Goal: Use online tool/utility: Utilize a website feature to perform a specific function

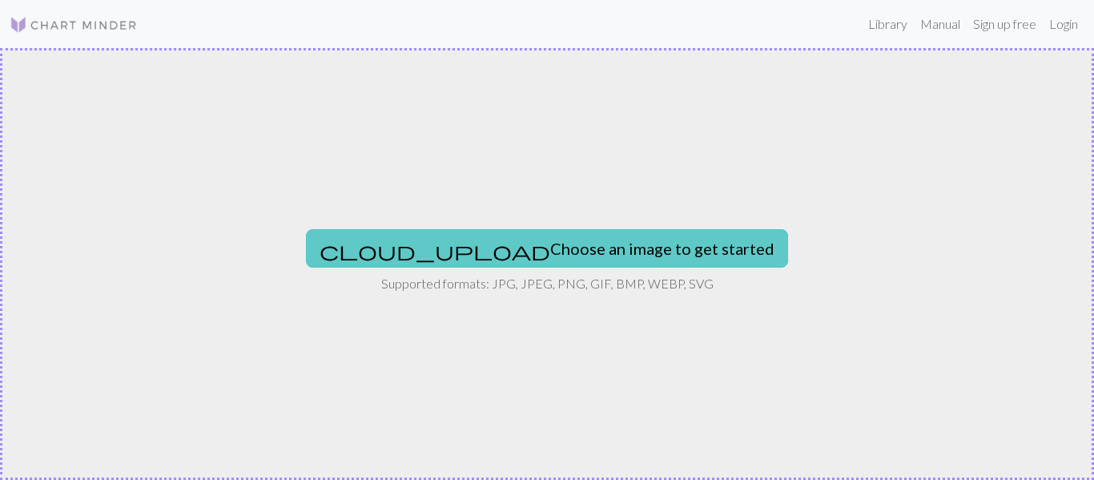
click at [558, 260] on button "cloud_upload Choose an image to get started" at bounding box center [547, 248] width 482 height 38
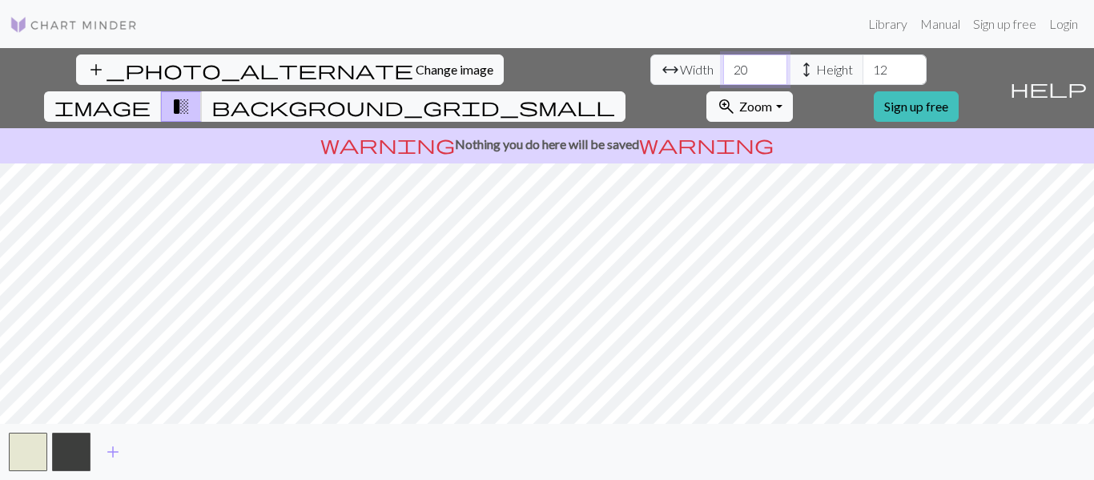
click at [723, 81] on input "20" at bounding box center [755, 69] width 64 height 30
click at [723, 82] on input "20" at bounding box center [755, 69] width 64 height 30
type input "2"
click at [151, 95] on span "image" at bounding box center [102, 106] width 96 height 22
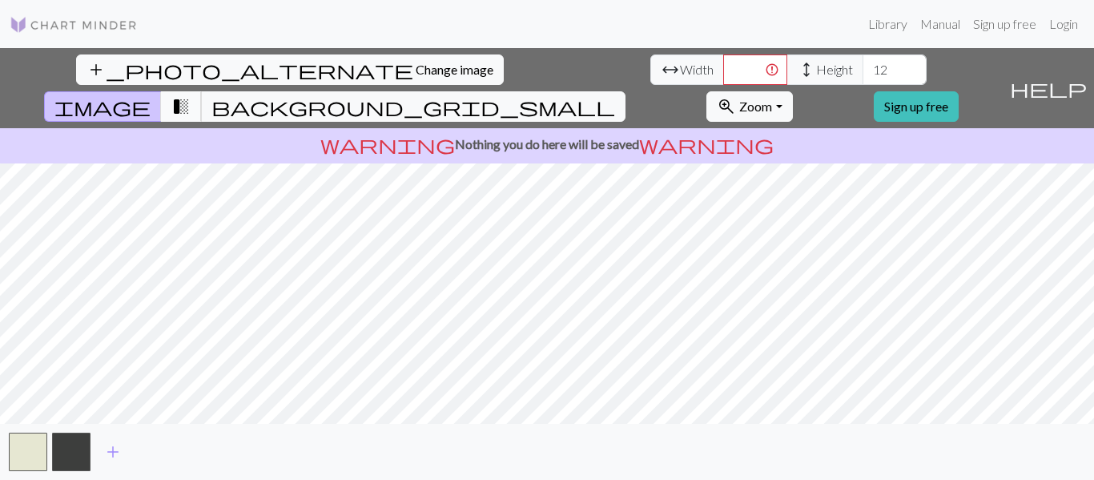
click at [191, 95] on span "transition_fade" at bounding box center [180, 106] width 19 height 22
click at [723, 82] on input "number" at bounding box center [755, 69] width 64 height 30
type input "20"
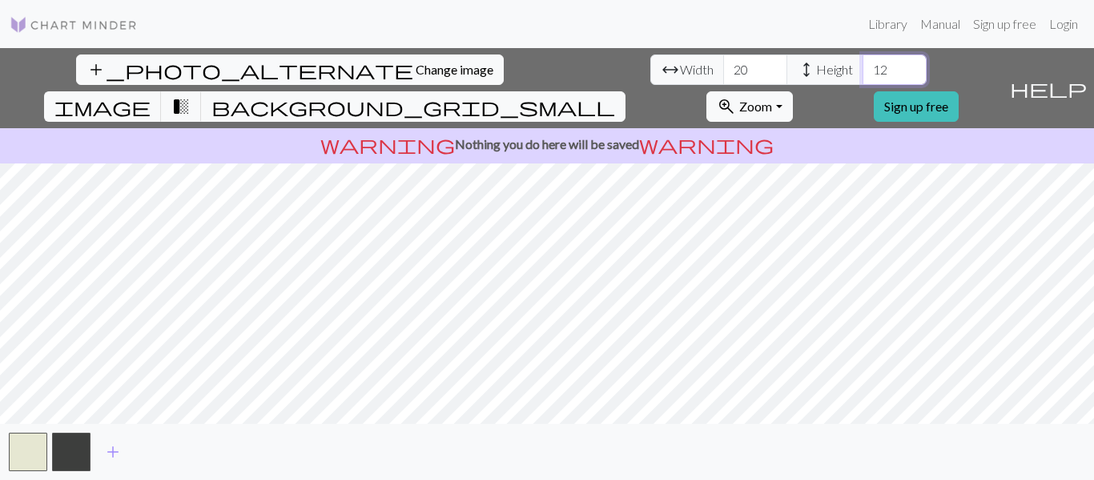
click at [863, 71] on input "12" at bounding box center [895, 69] width 64 height 30
type input "1"
type input "2"
type input "3"
type input "4"
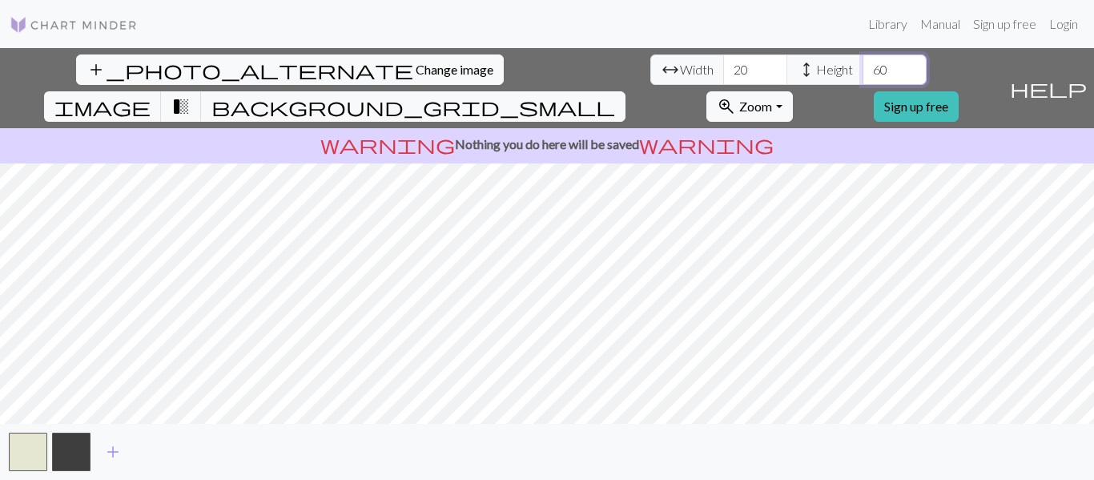
type input "60"
click at [723, 67] on input "21" at bounding box center [755, 69] width 64 height 30
type input "2"
type input "15"
click at [863, 74] on input "60" at bounding box center [895, 69] width 64 height 30
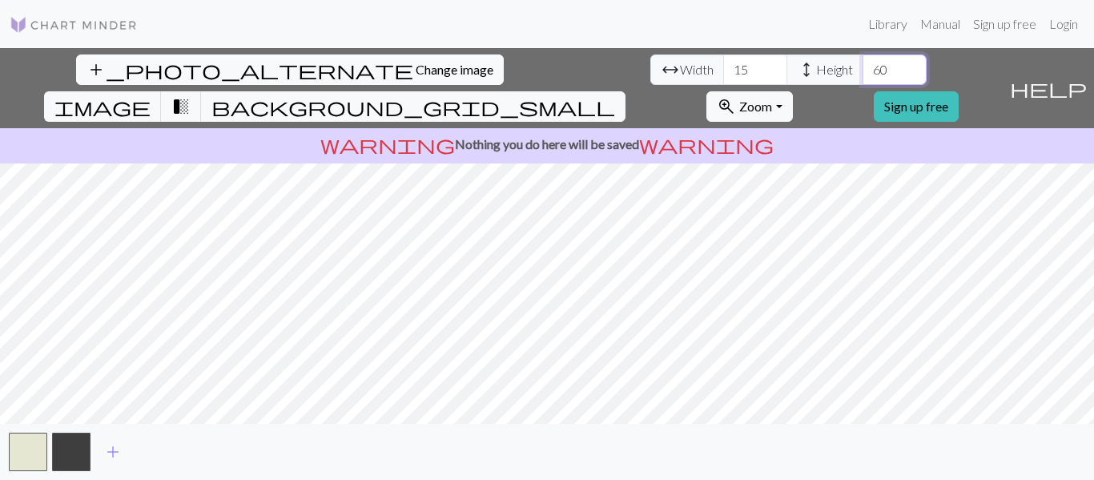
type input "6"
type input "75"
click at [723, 75] on input "15" at bounding box center [755, 69] width 64 height 30
type input "1"
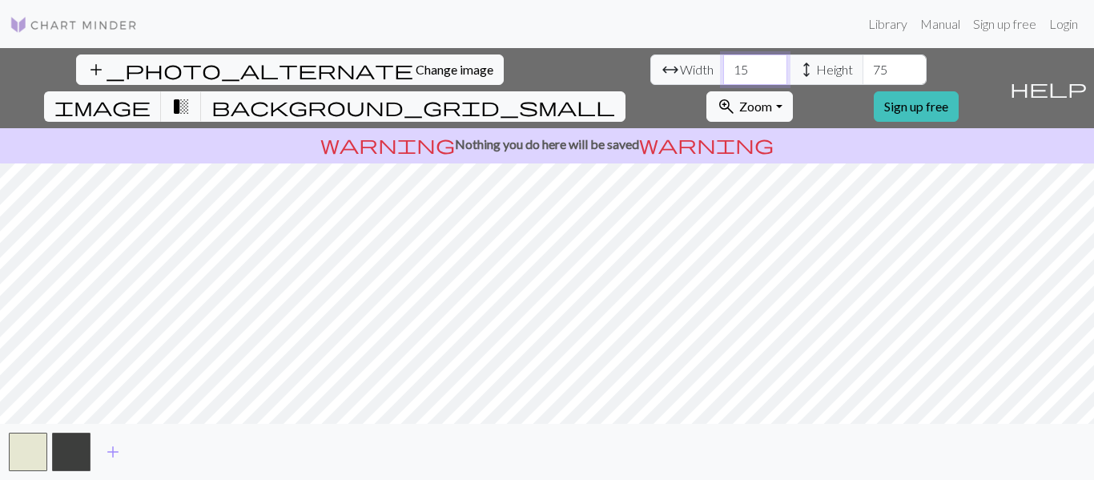
type input "1"
type input "20"
click at [93, 78] on button "add_photo_alternate Change image" at bounding box center [290, 69] width 428 height 30
click at [772, 99] on span "Zoom" at bounding box center [755, 106] width 33 height 15
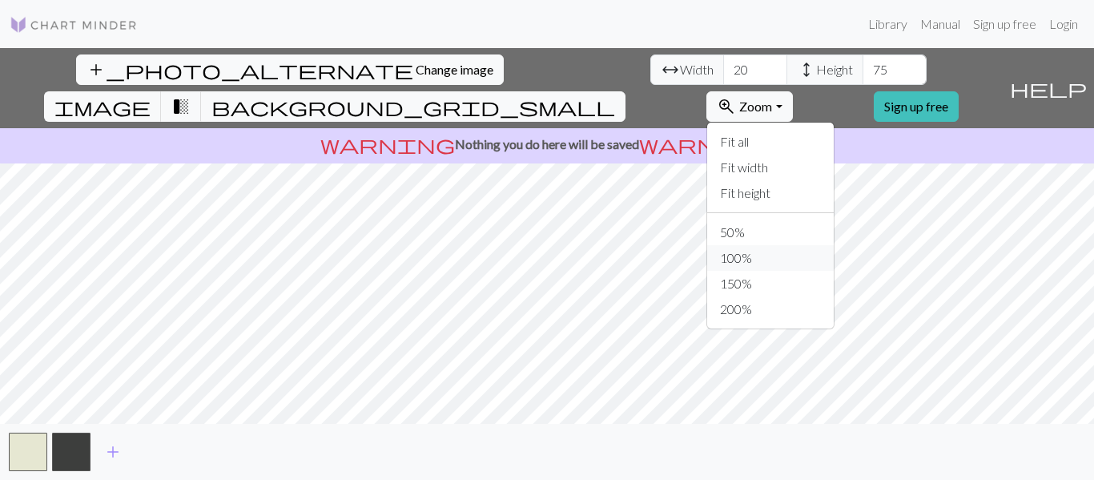
click at [808, 245] on button "100%" at bounding box center [770, 258] width 127 height 26
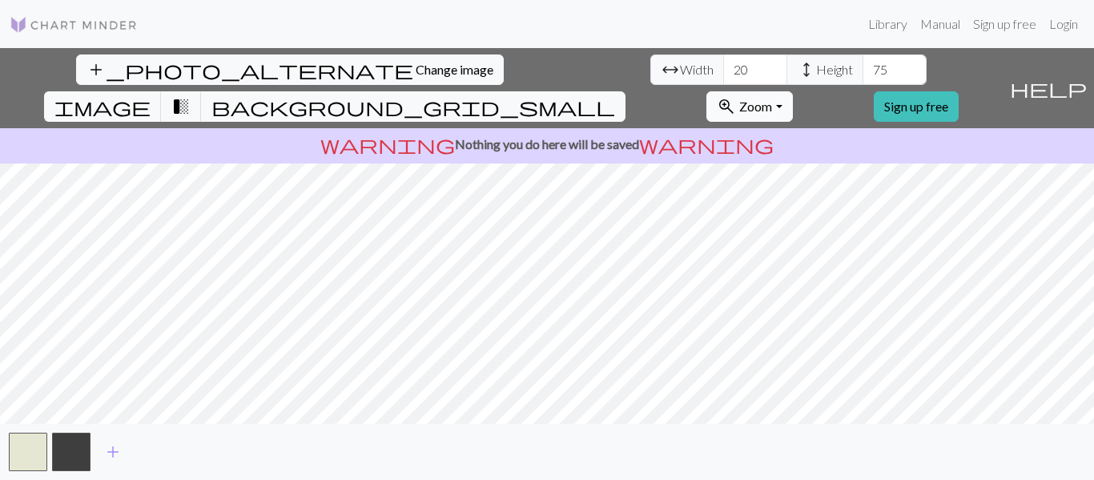
click at [736, 95] on span "zoom_in" at bounding box center [726, 106] width 19 height 22
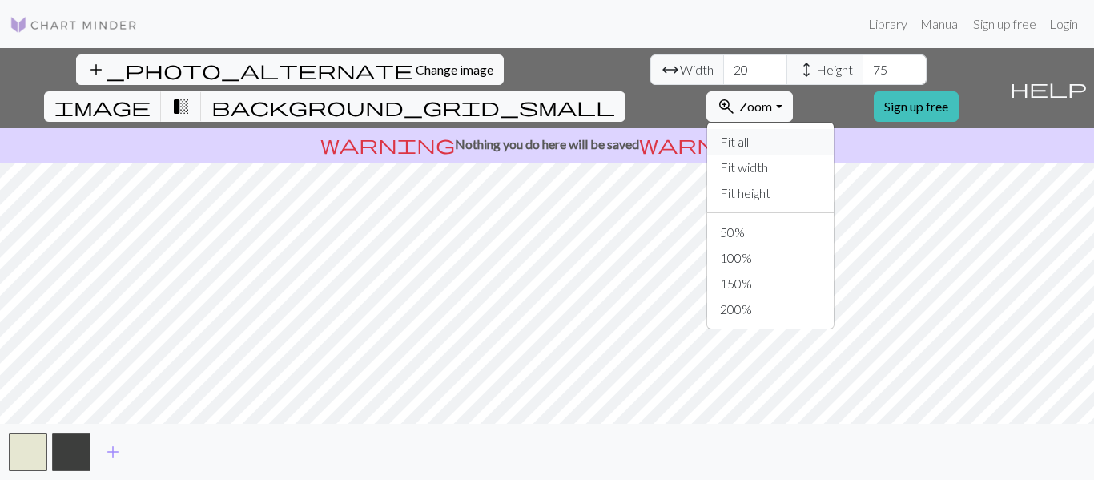
click at [823, 129] on button "Fit all" at bounding box center [770, 142] width 127 height 26
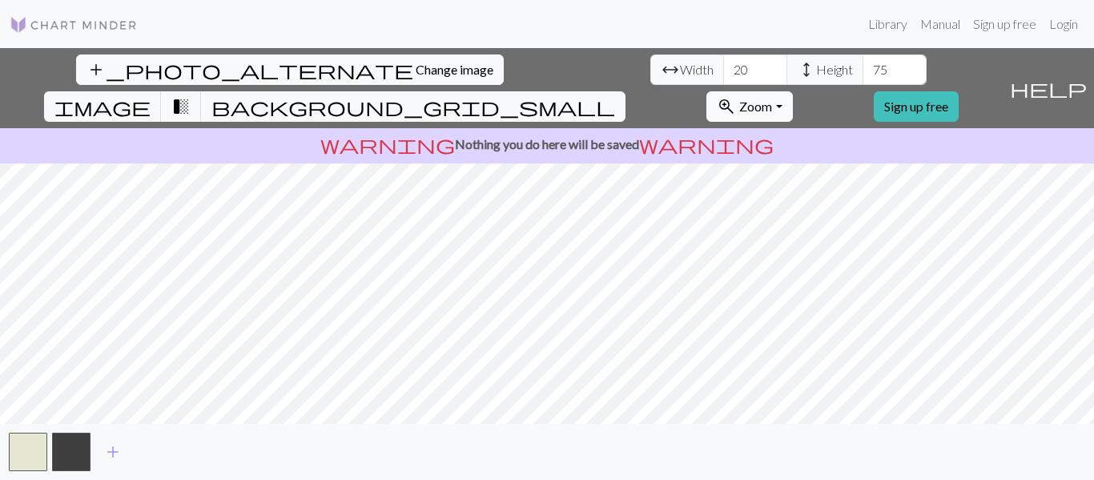
click at [772, 99] on span "Zoom" at bounding box center [755, 106] width 33 height 15
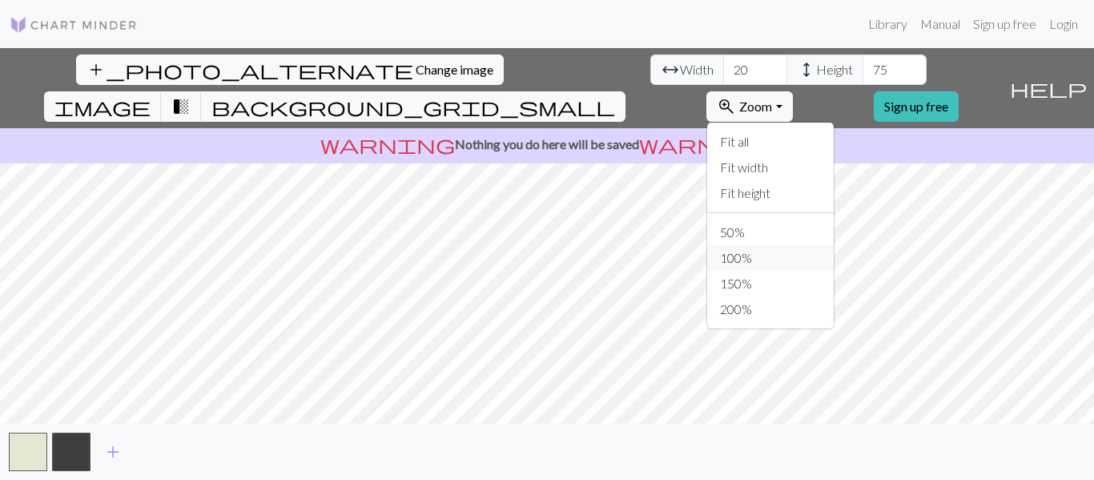
click at [805, 245] on button "100%" at bounding box center [770, 258] width 127 height 26
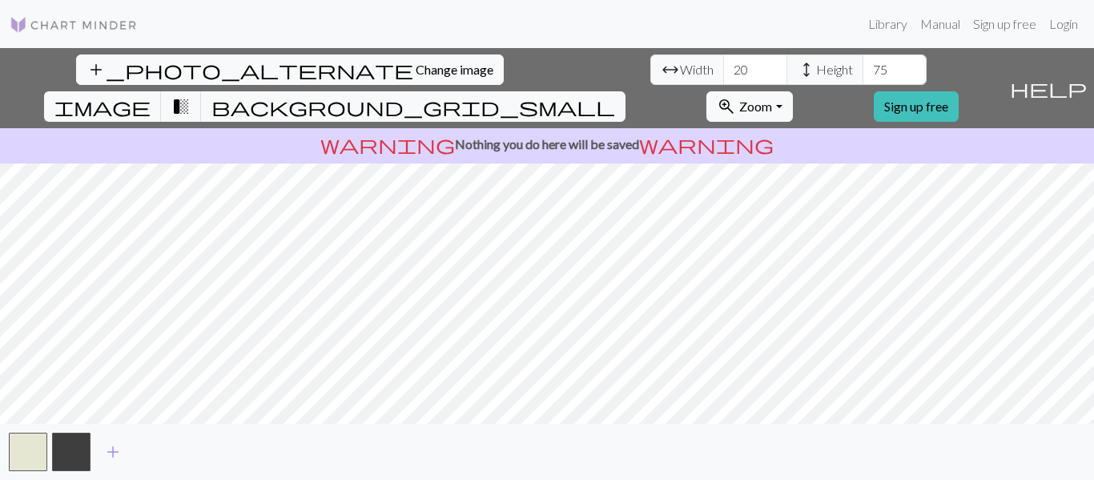
click at [41, 18] on img at bounding box center [74, 24] width 128 height 19
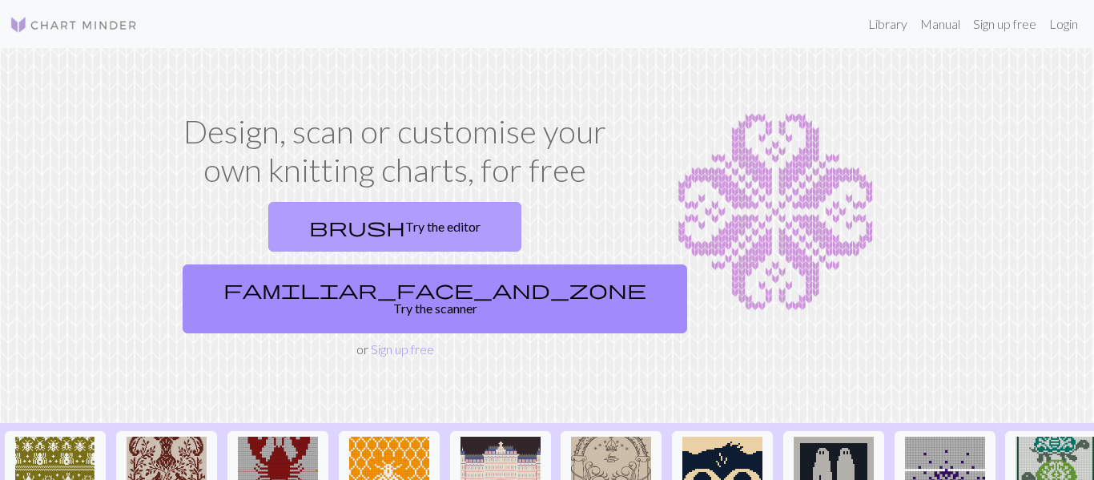
click at [270, 245] on link "brush Try the editor" at bounding box center [394, 227] width 253 height 50
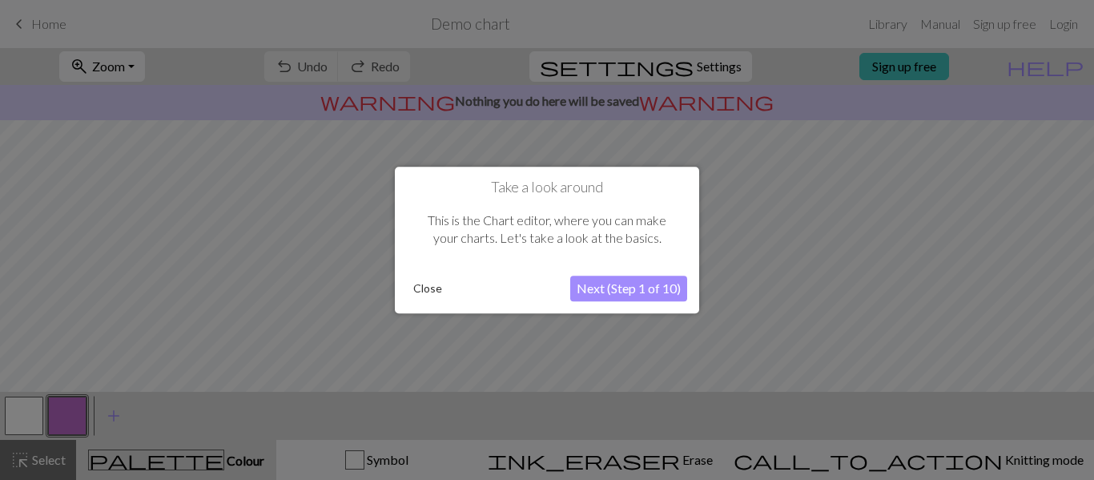
click at [415, 286] on button "Close" at bounding box center [428, 288] width 42 height 24
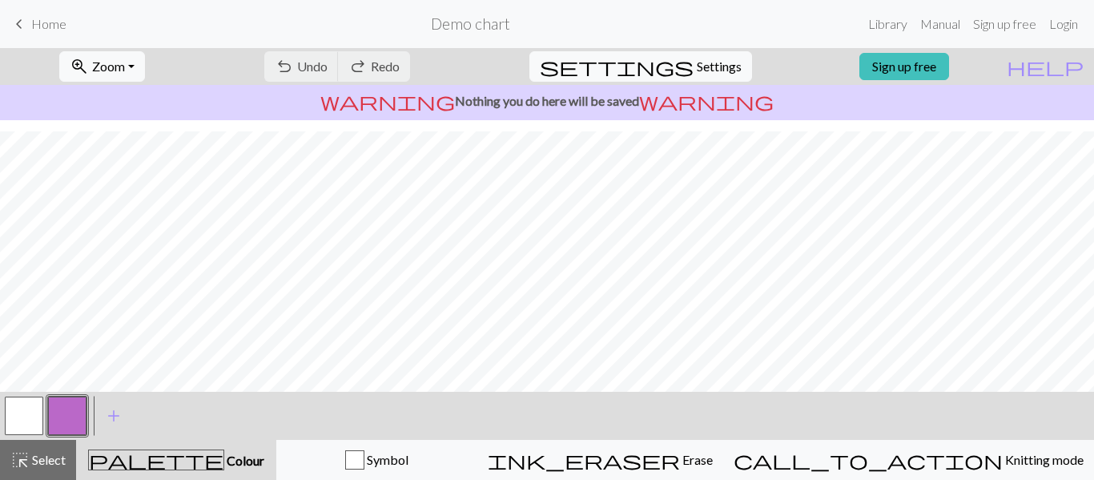
scroll to position [313, 0]
click at [58, 421] on button "button" at bounding box center [67, 416] width 38 height 38
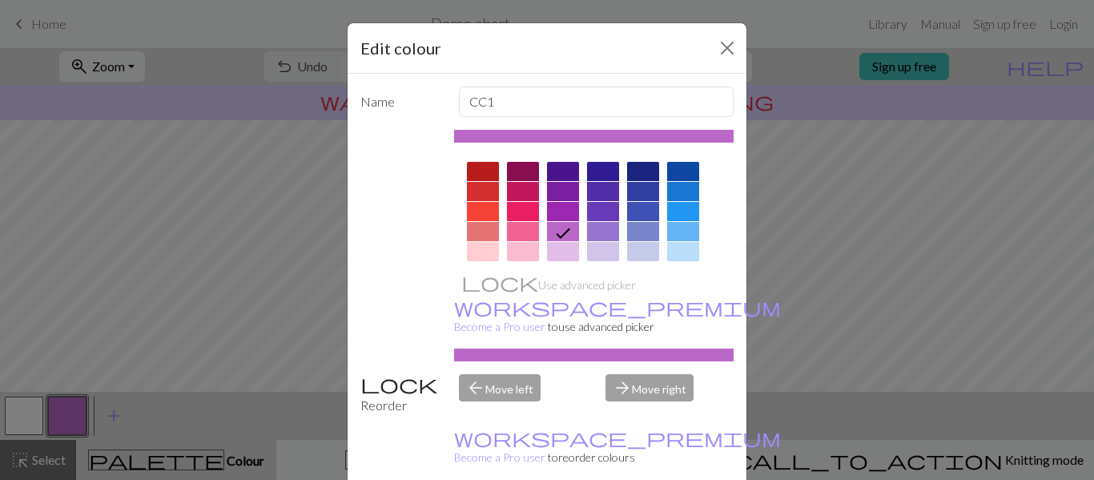
scroll to position [40, 0]
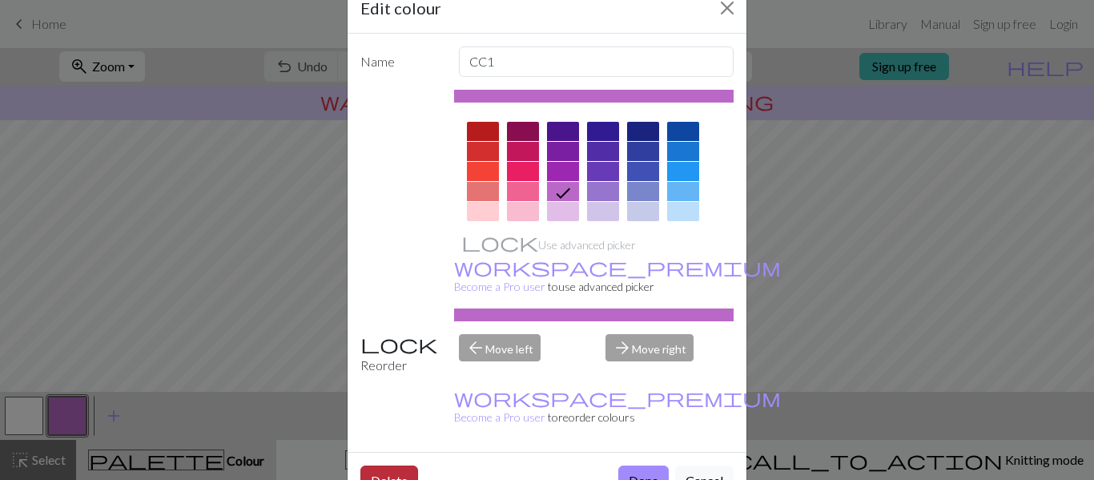
click at [388, 465] on button "Delete" at bounding box center [389, 480] width 58 height 30
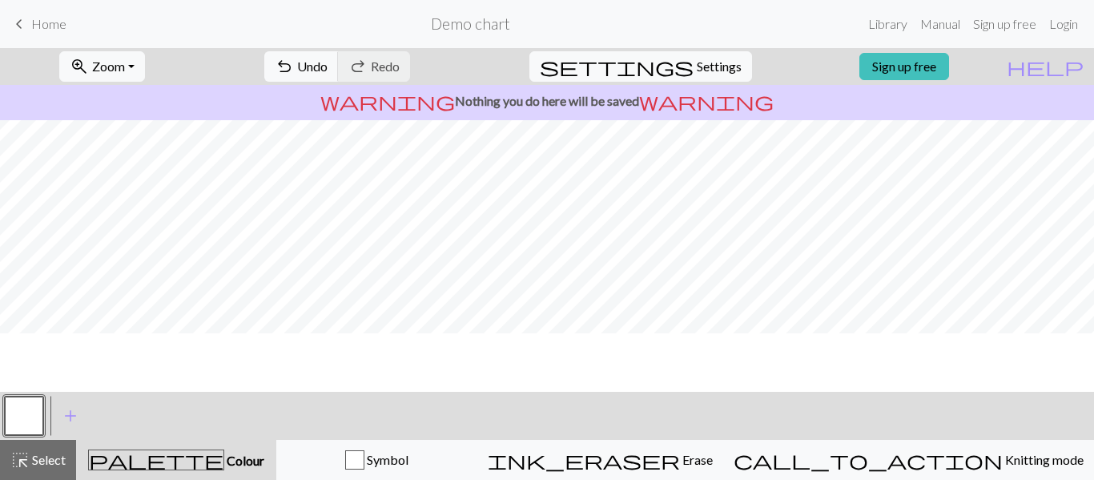
scroll to position [0, 0]
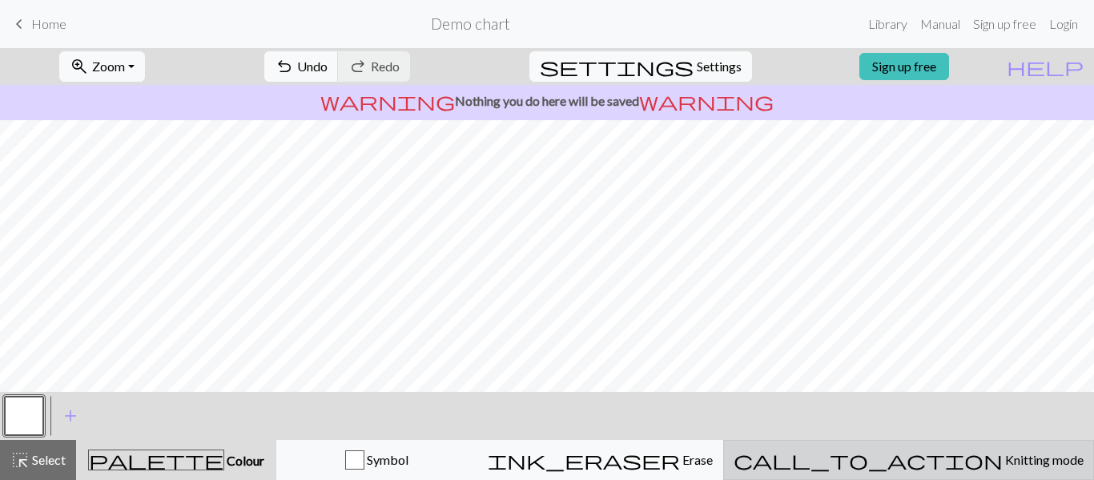
click at [943, 441] on button "call_to_action Knitting mode Knitting mode" at bounding box center [908, 460] width 371 height 40
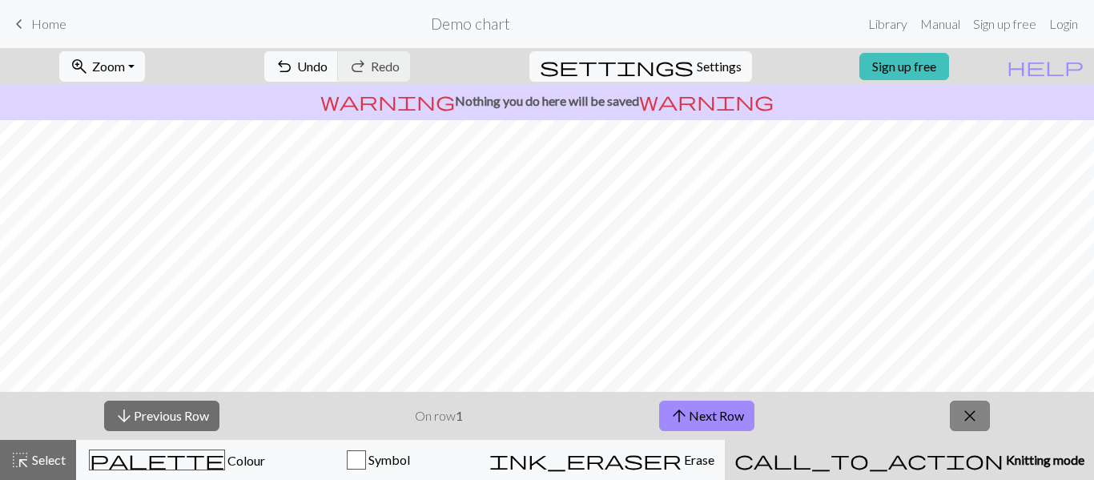
click at [958, 425] on button "close" at bounding box center [970, 416] width 40 height 30
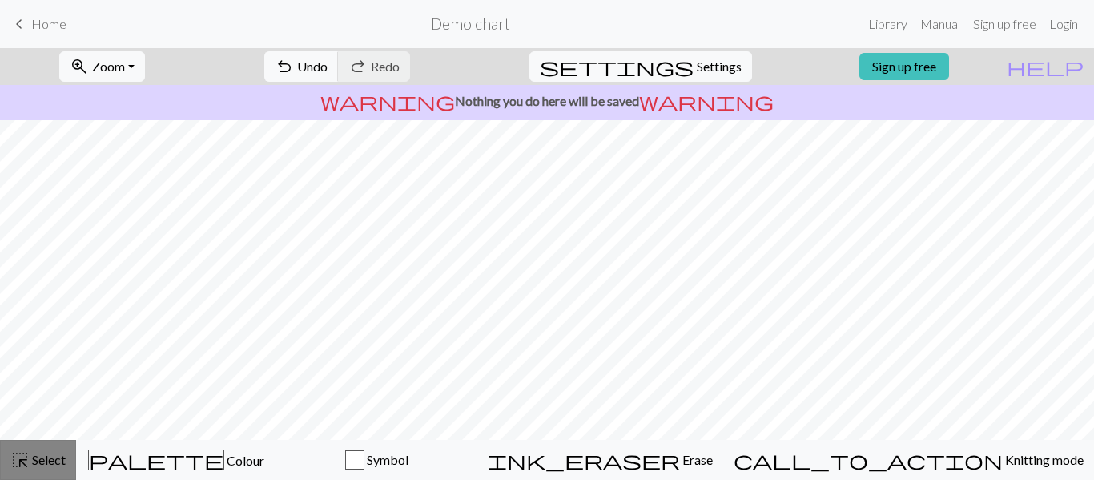
click at [21, 465] on span "highlight_alt" at bounding box center [19, 460] width 19 height 22
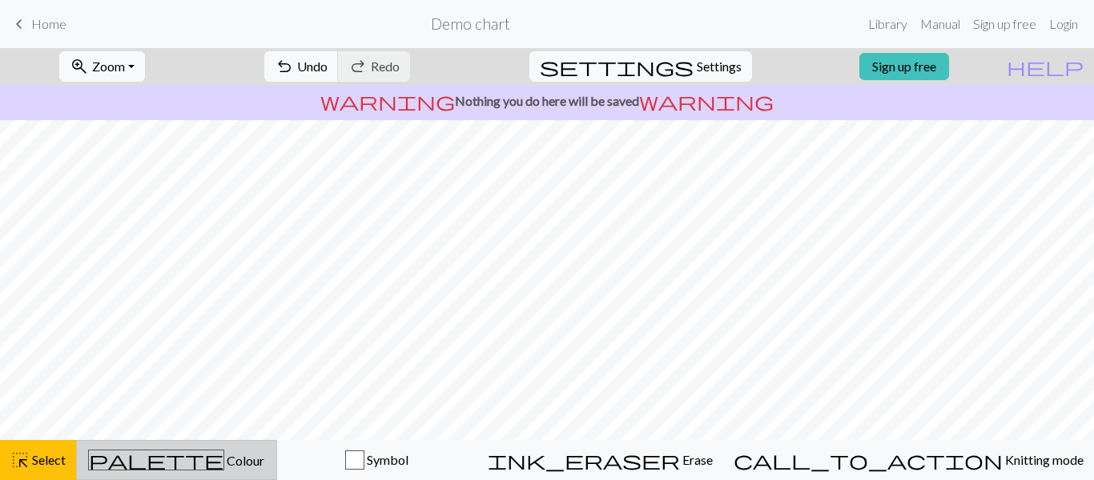
click at [173, 455] on span "palette" at bounding box center [156, 460] width 135 height 22
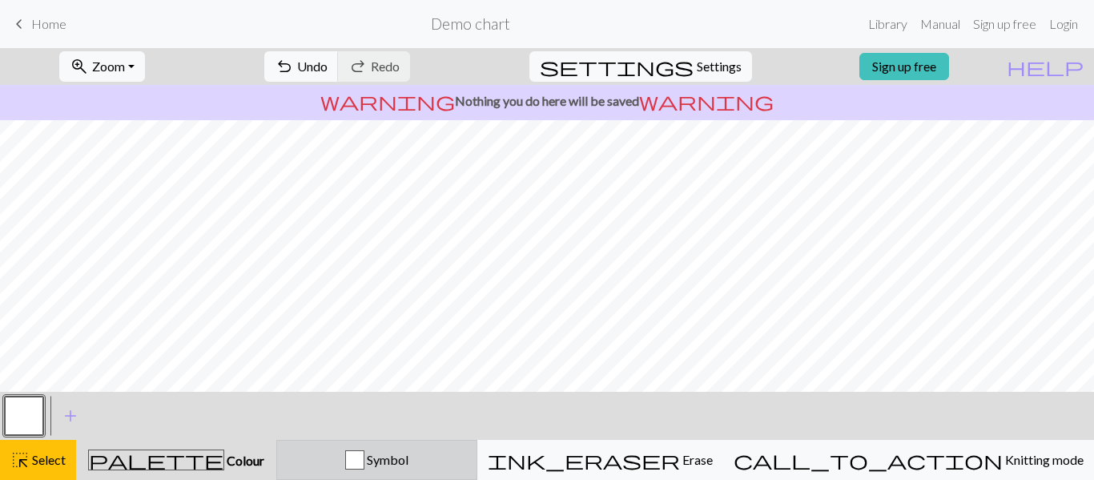
click at [409, 456] on span "Symbol" at bounding box center [386, 459] width 44 height 15
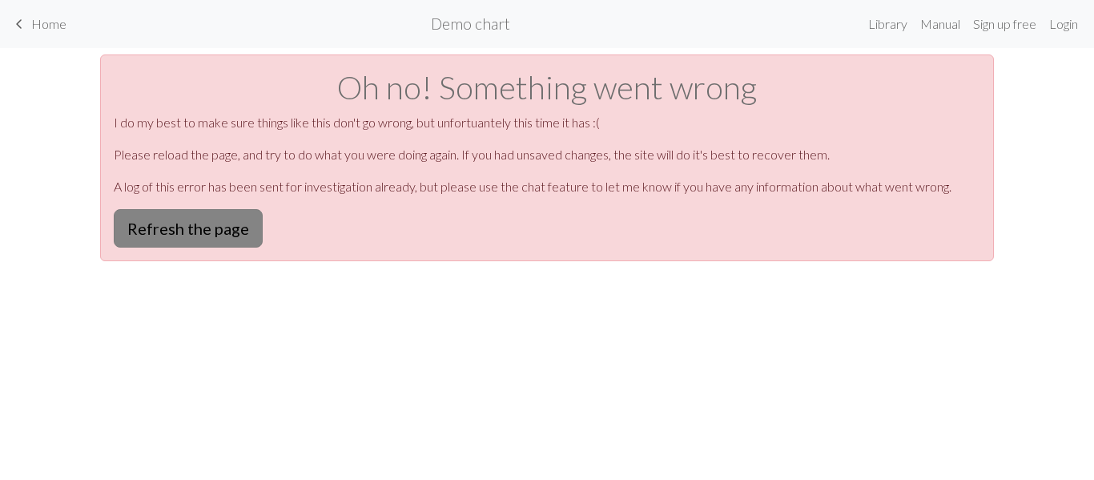
click at [165, 231] on button "Refresh the page" at bounding box center [188, 228] width 149 height 38
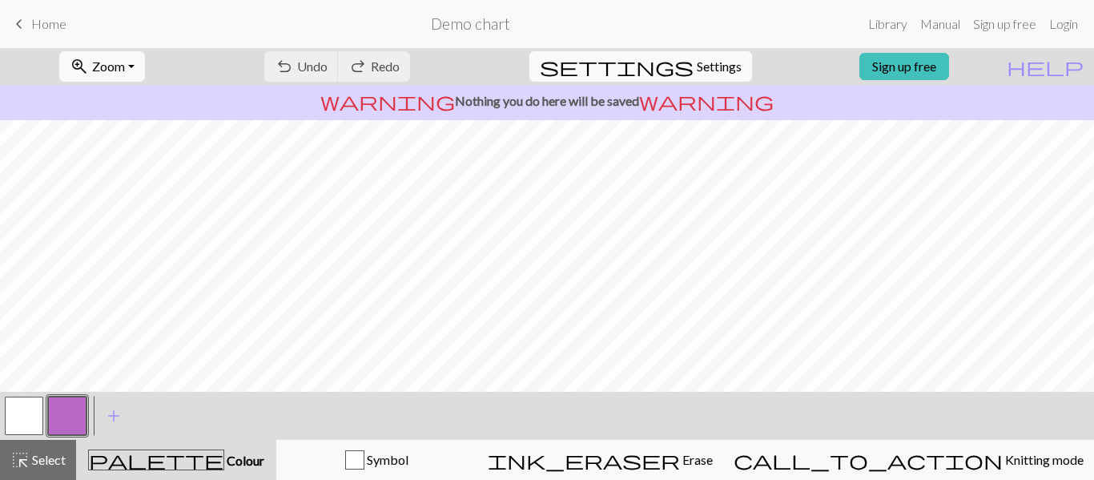
click at [683, 55] on button "settings Settings" at bounding box center [640, 66] width 223 height 30
select select "aran"
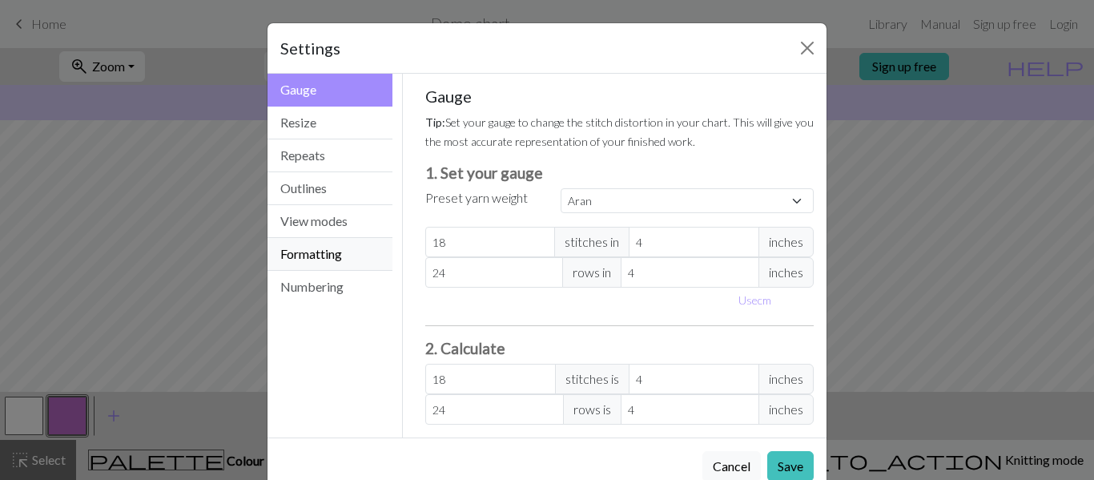
click at [324, 265] on button "Formatting" at bounding box center [330, 254] width 125 height 33
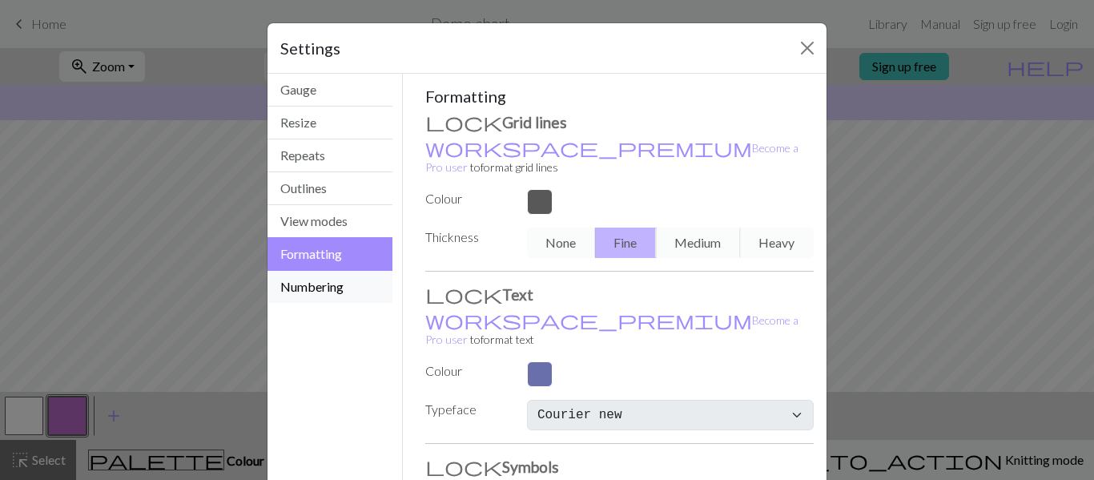
click at [324, 293] on button "Numbering" at bounding box center [330, 287] width 125 height 32
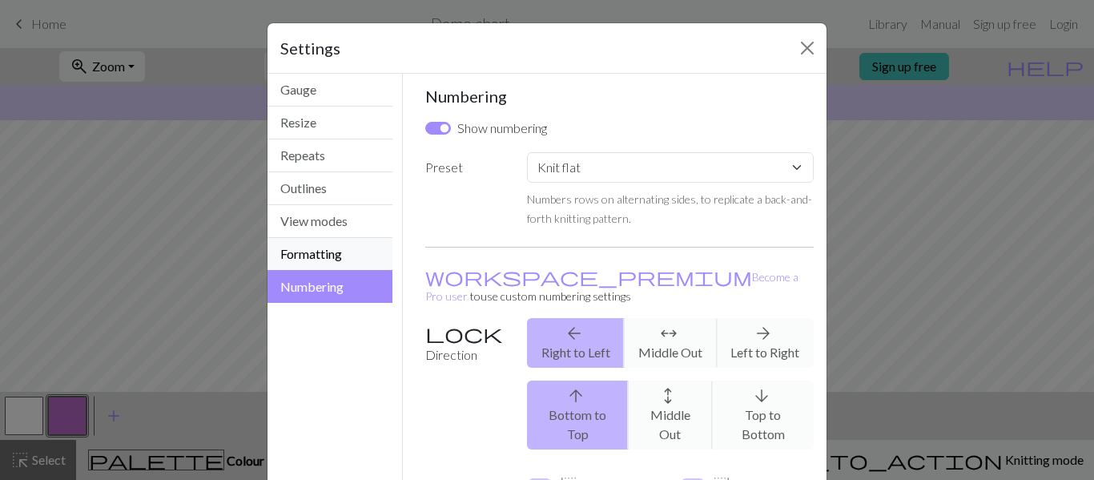
click at [311, 255] on button "Formatting" at bounding box center [330, 254] width 125 height 33
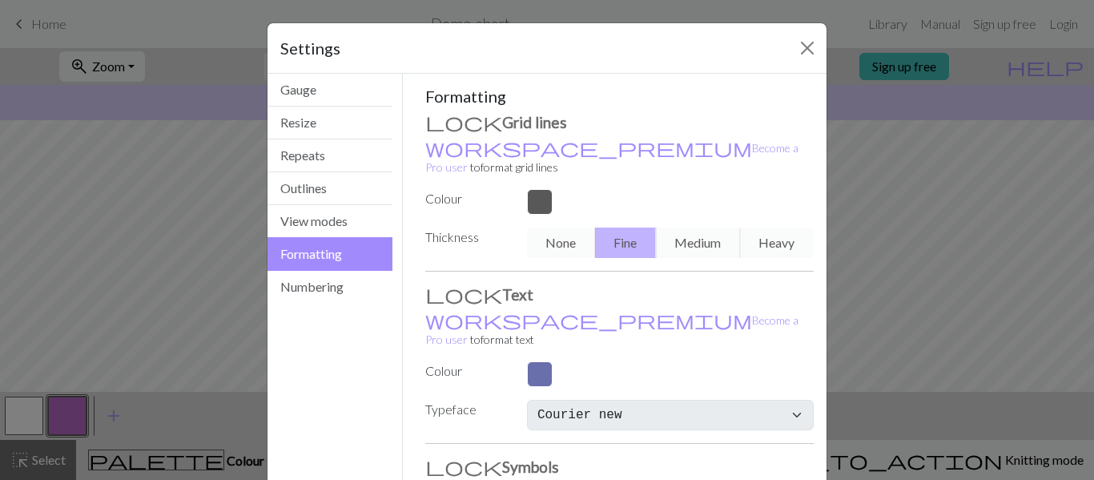
click at [323, 312] on div "Gauge Resize Repeats Outlines View modes Formatting Numbering" at bounding box center [330, 351] width 145 height 554
click at [308, 292] on button "Numbering" at bounding box center [330, 287] width 125 height 32
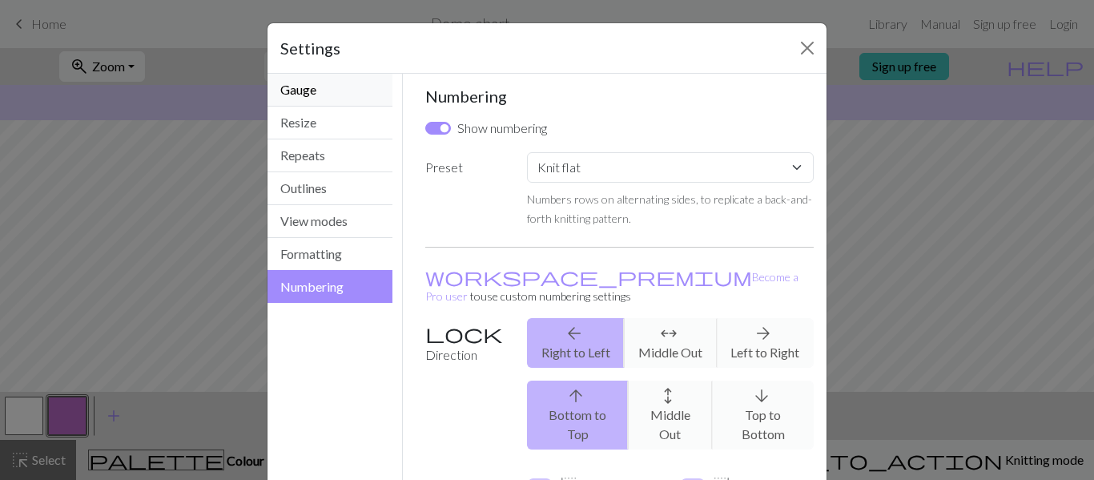
click at [287, 96] on button "Gauge" at bounding box center [330, 90] width 125 height 33
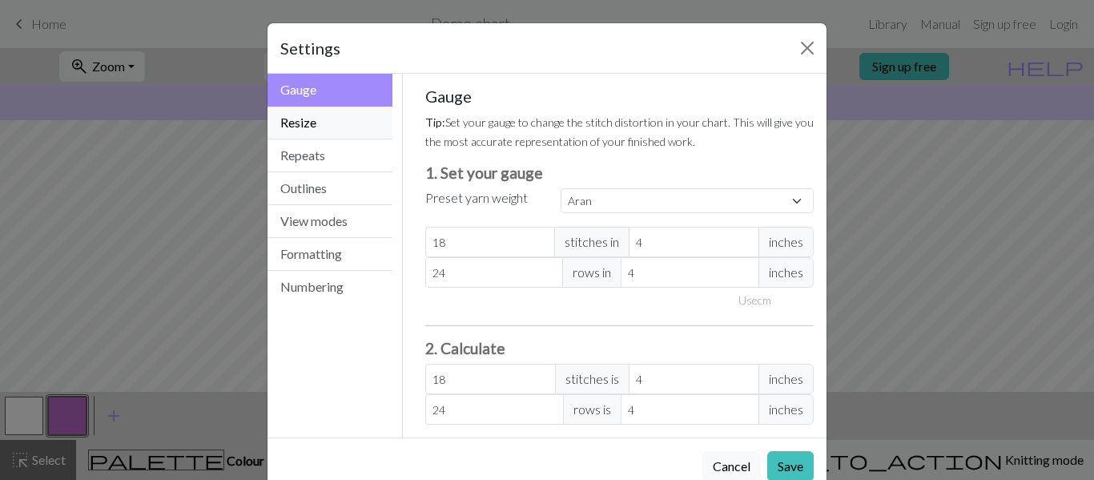
click at [287, 111] on button "Resize" at bounding box center [330, 123] width 125 height 33
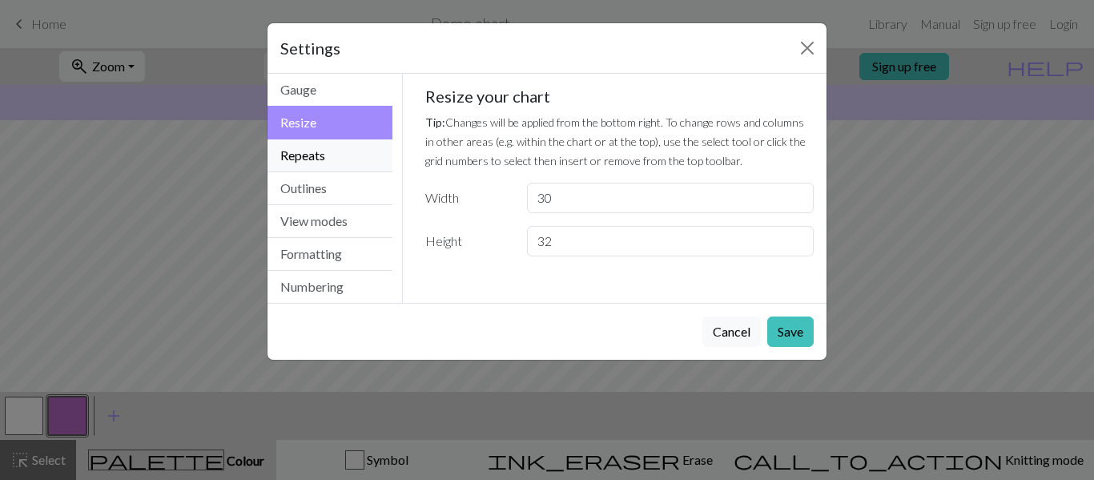
click at [302, 166] on button "Repeats" at bounding box center [330, 155] width 125 height 33
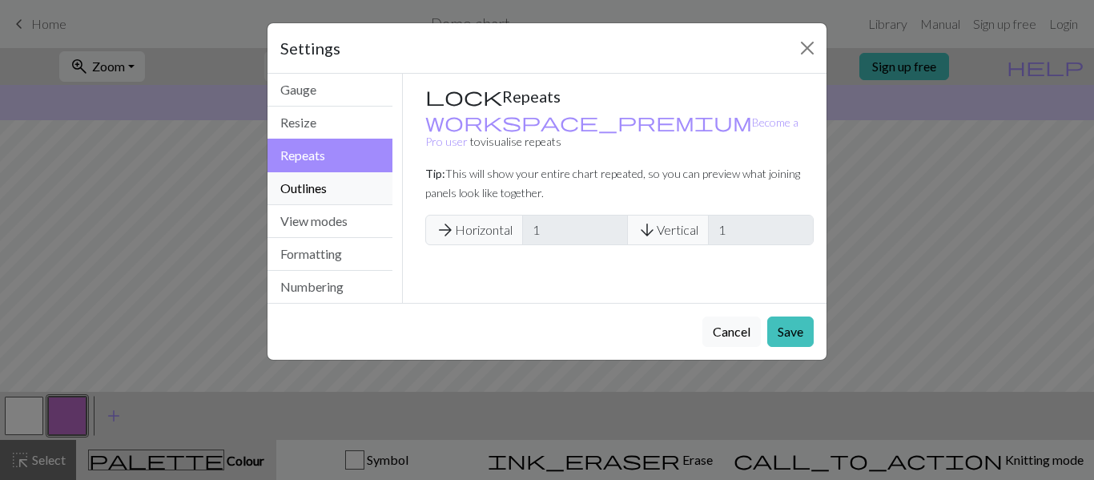
click at [304, 176] on button "Outlines" at bounding box center [330, 188] width 125 height 33
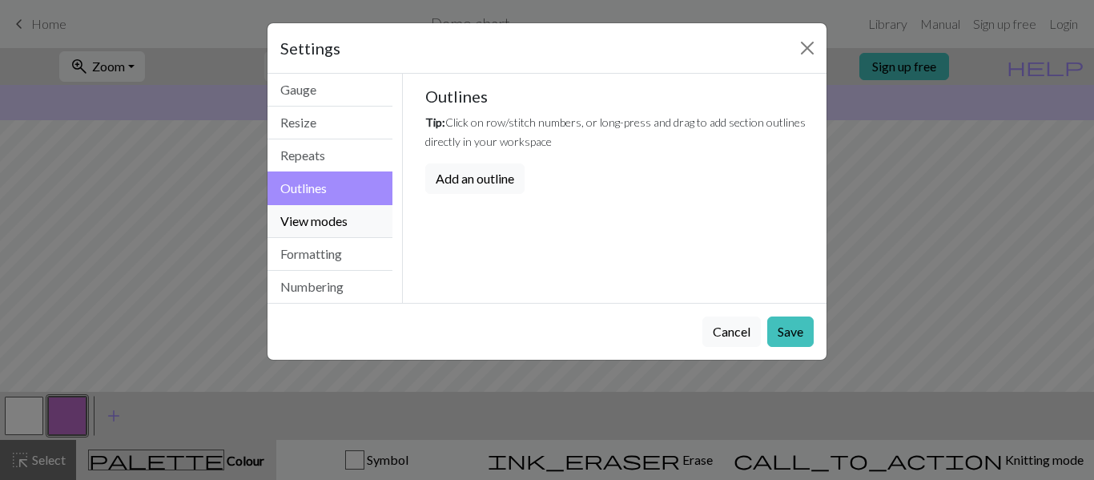
click at [313, 215] on button "View modes" at bounding box center [330, 221] width 125 height 33
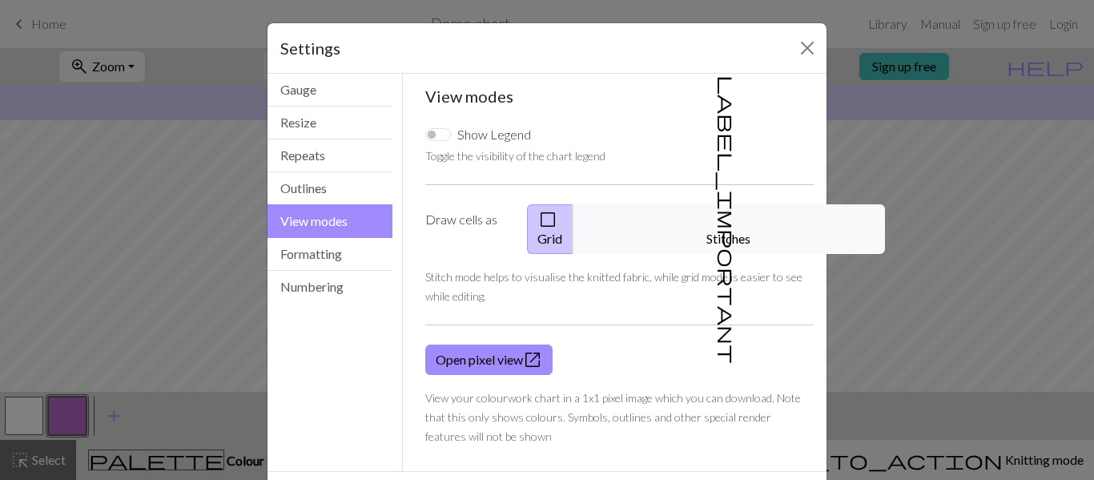
click at [574, 215] on button "check_box_outline_blank Grid" at bounding box center [550, 229] width 46 height 50
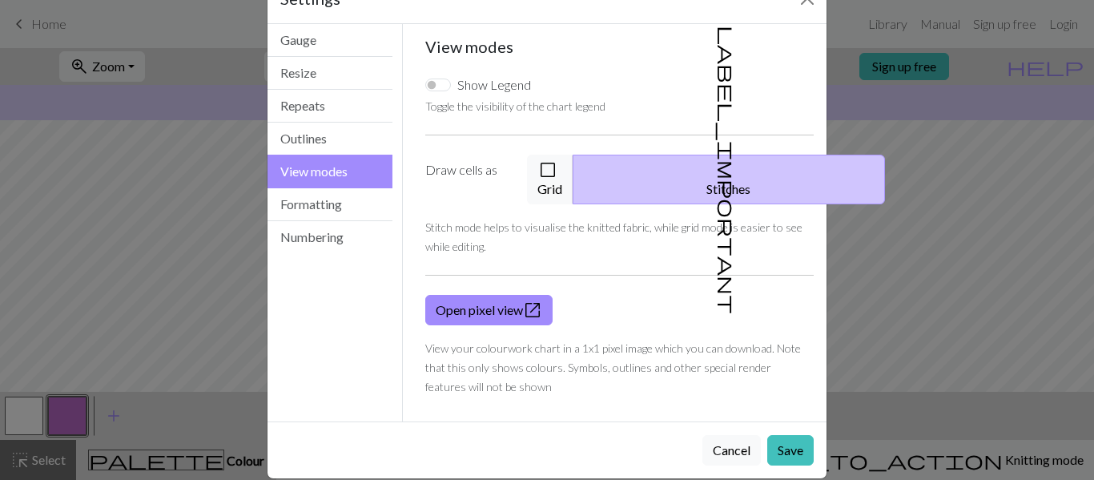
scroll to position [48, 0]
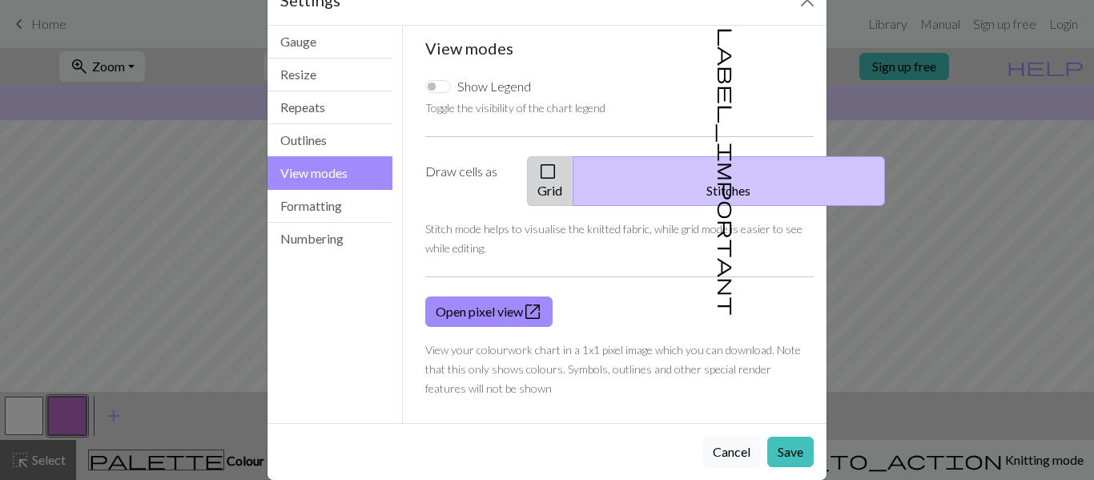
click at [558, 174] on span "check_box_outline_blank" at bounding box center [547, 171] width 19 height 22
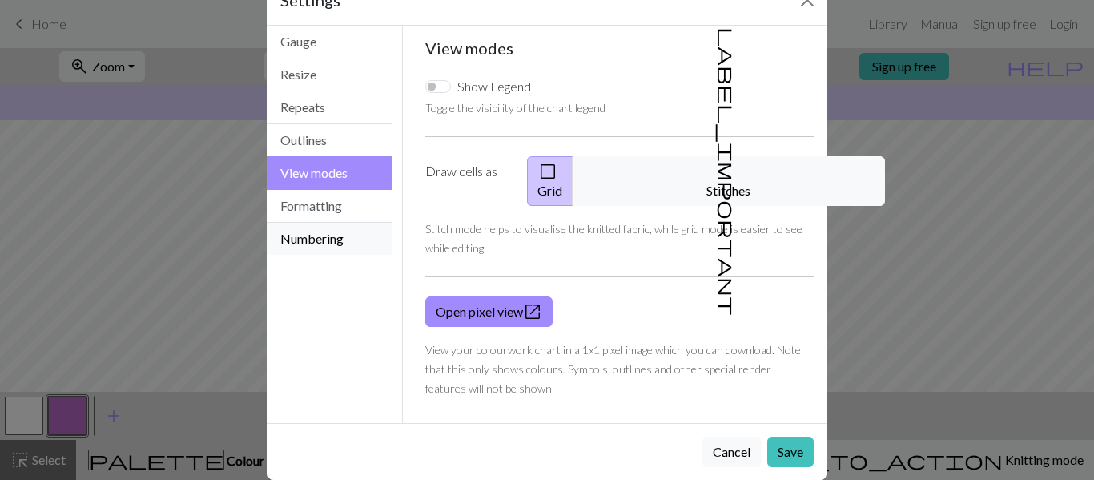
click at [348, 244] on button "Numbering" at bounding box center [330, 239] width 125 height 32
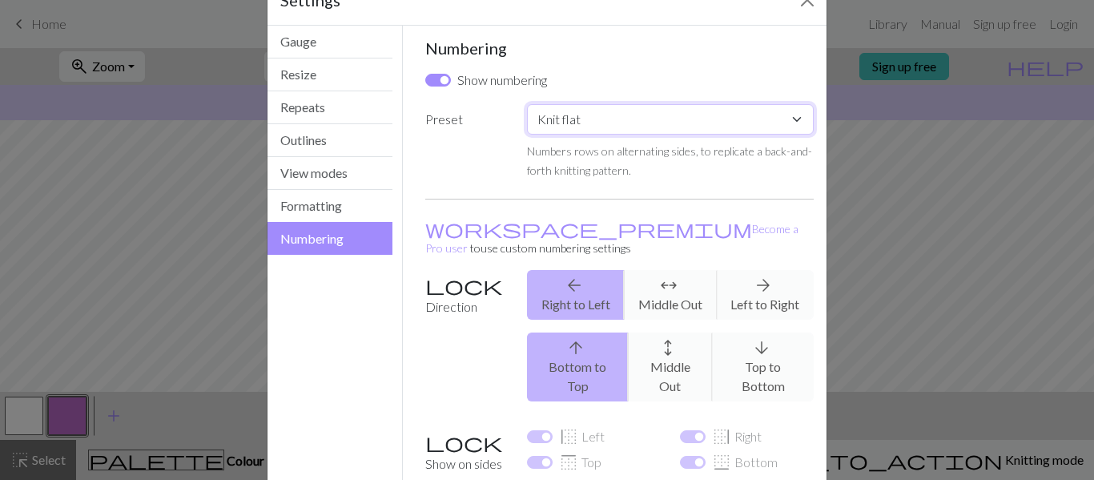
click at [566, 105] on select "Custom Knit flat Knit in the round Lace knitting Cross stitch" at bounding box center [670, 119] width 287 height 30
click at [337, 36] on button "Gauge" at bounding box center [330, 42] width 125 height 33
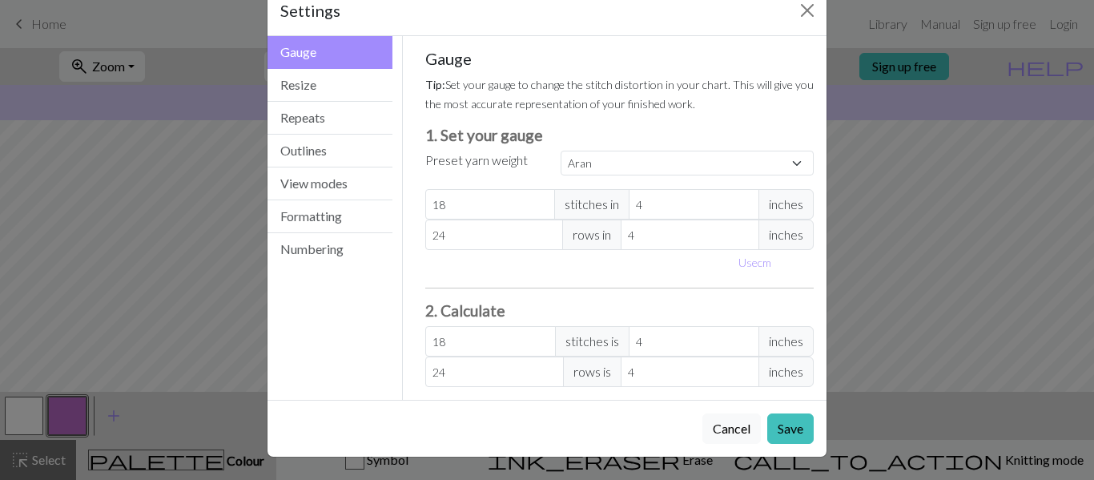
scroll to position [38, 0]
click at [628, 163] on select "Custom Square Lace Light Fingering Fingering Sport Double knit Worsted Aran Bul…" at bounding box center [687, 163] width 253 height 25
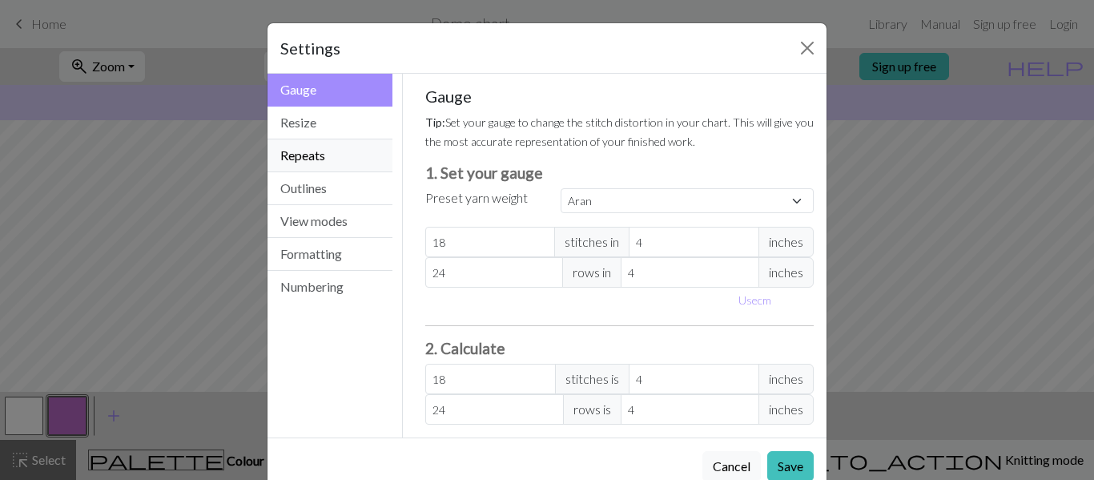
click at [355, 167] on button "Repeats" at bounding box center [330, 155] width 125 height 33
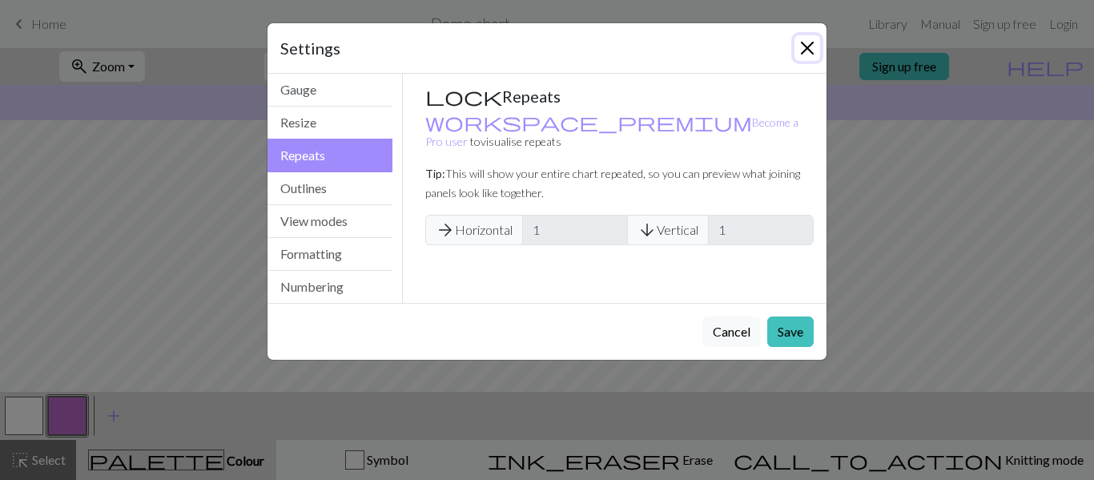
click at [799, 50] on button "Close" at bounding box center [808, 48] width 26 height 26
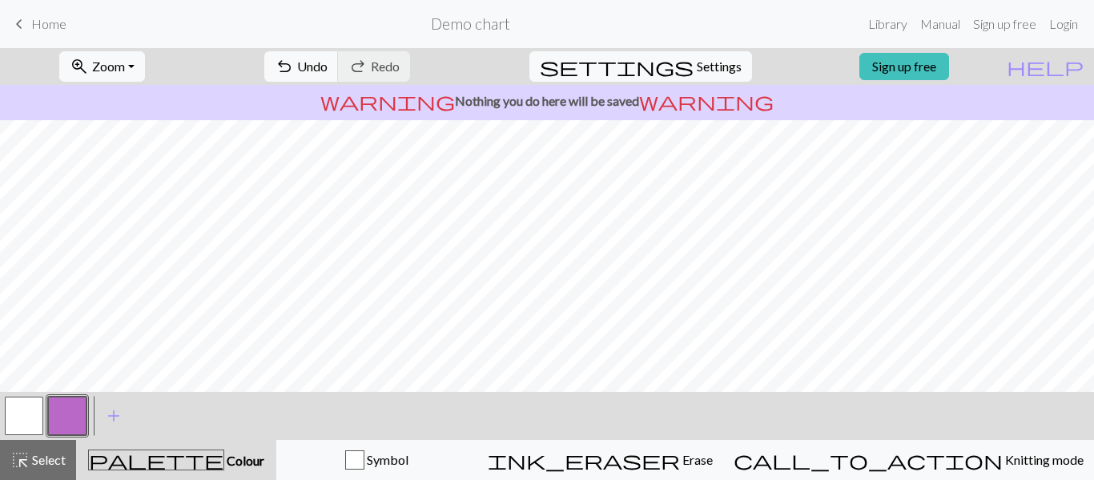
click at [70, 399] on button "button" at bounding box center [67, 416] width 38 height 38
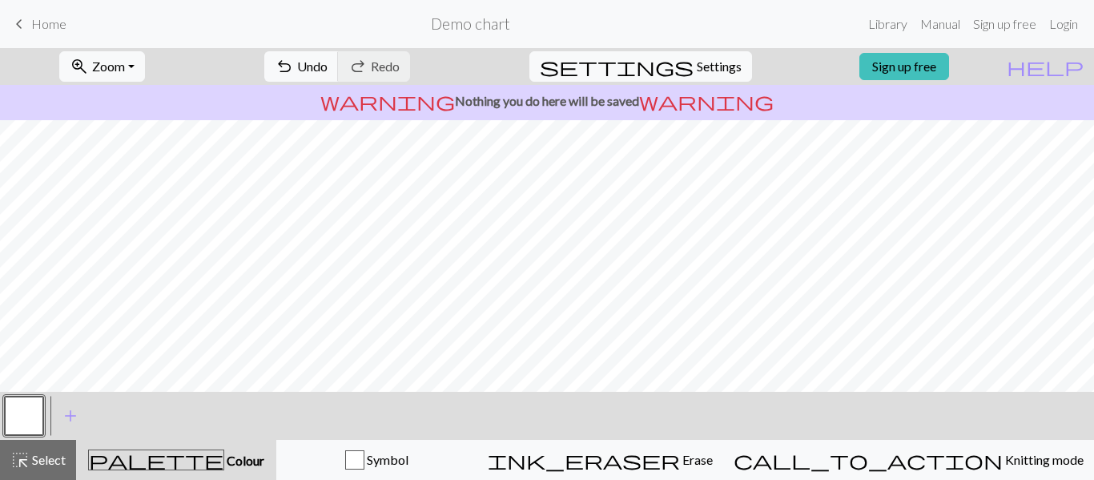
drag, startPoint x: 90, startPoint y: 396, endPoint x: 91, endPoint y: 439, distance: 43.3
click at [91, 439] on div "< > add Add a colour highlight_alt Select Select palette Colour Colour Symbol i…" at bounding box center [547, 436] width 1094 height 88
click at [125, 73] on span "Zoom" at bounding box center [108, 65] width 33 height 15
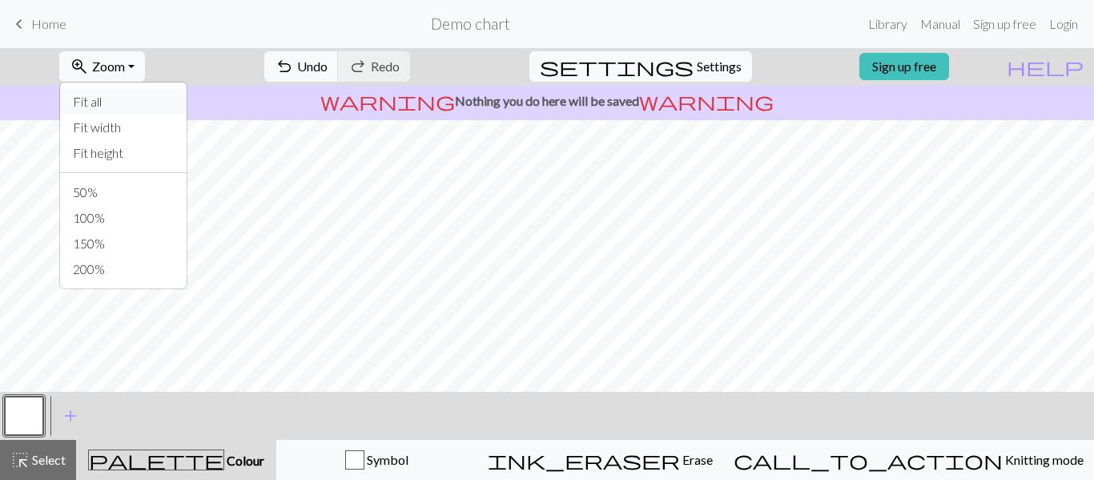
click at [147, 106] on button "Fit all" at bounding box center [123, 102] width 127 height 26
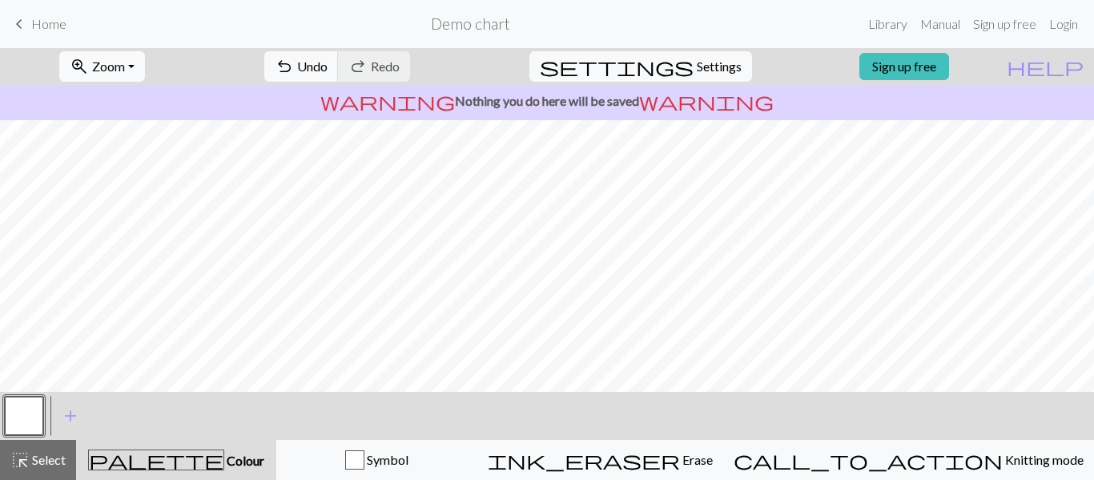
click at [125, 72] on span "Zoom" at bounding box center [108, 65] width 33 height 15
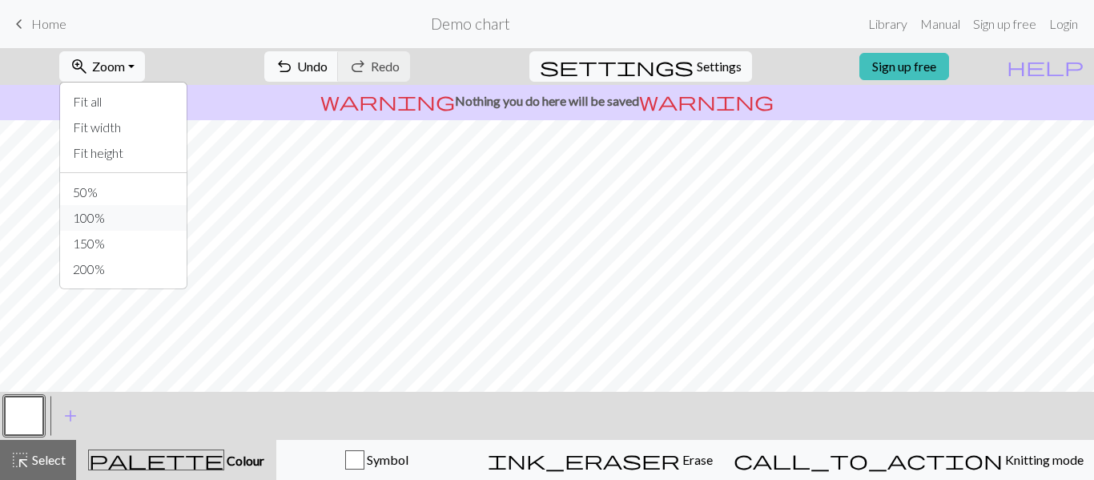
click at [159, 210] on button "100%" at bounding box center [123, 218] width 127 height 26
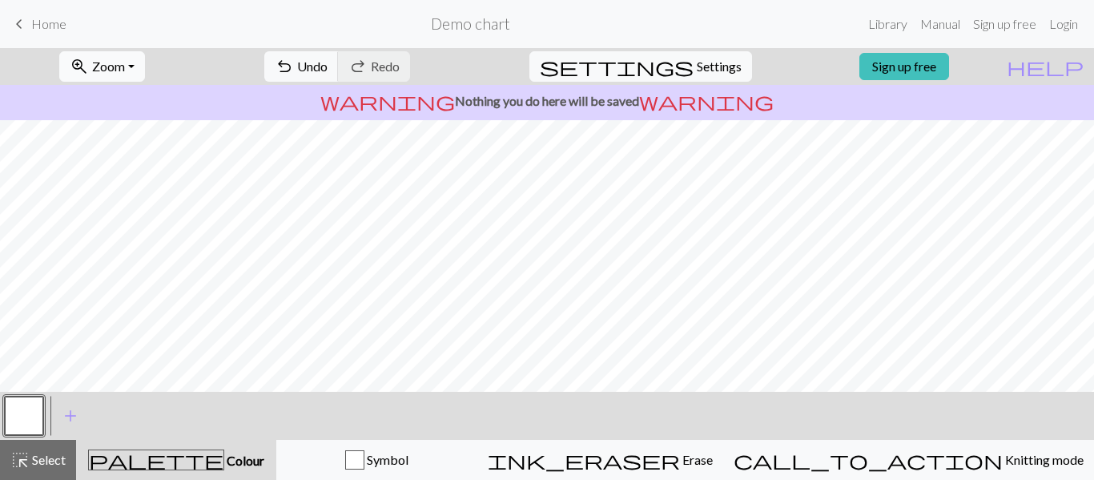
click at [125, 58] on span "Zoom" at bounding box center [108, 65] width 33 height 15
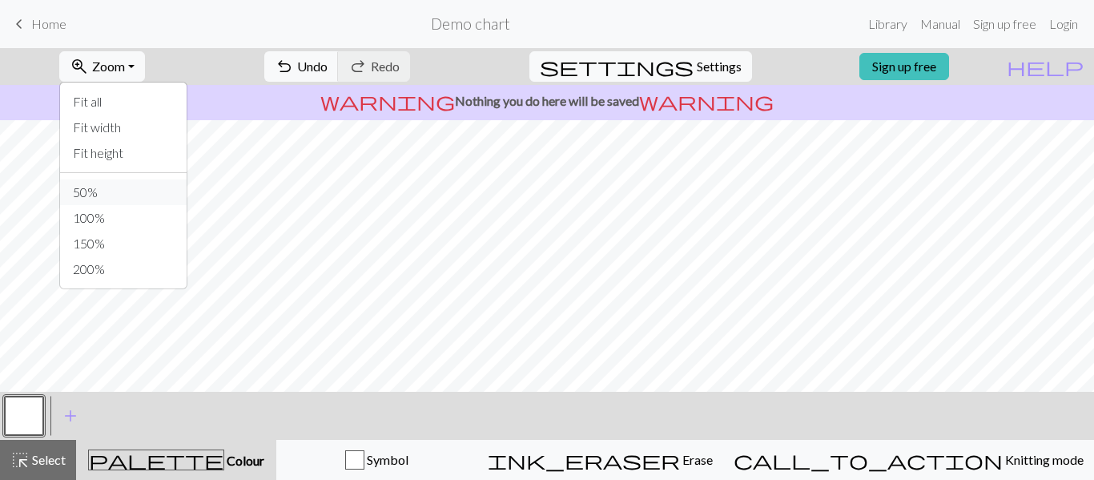
click at [155, 199] on button "50%" at bounding box center [123, 192] width 127 height 26
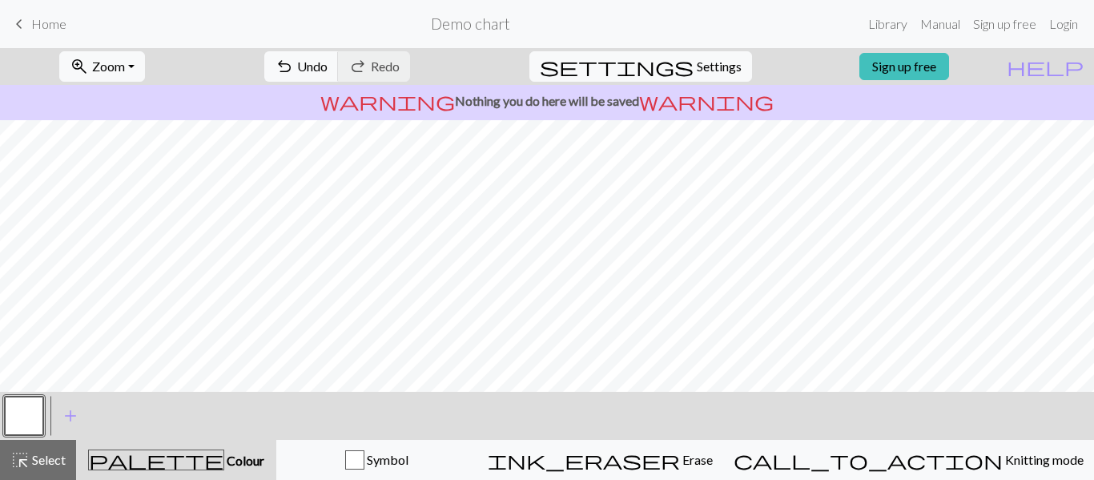
click at [202, 445] on button "palette Colour Colour" at bounding box center [176, 460] width 200 height 40
click at [75, 411] on span "add" at bounding box center [70, 416] width 19 height 22
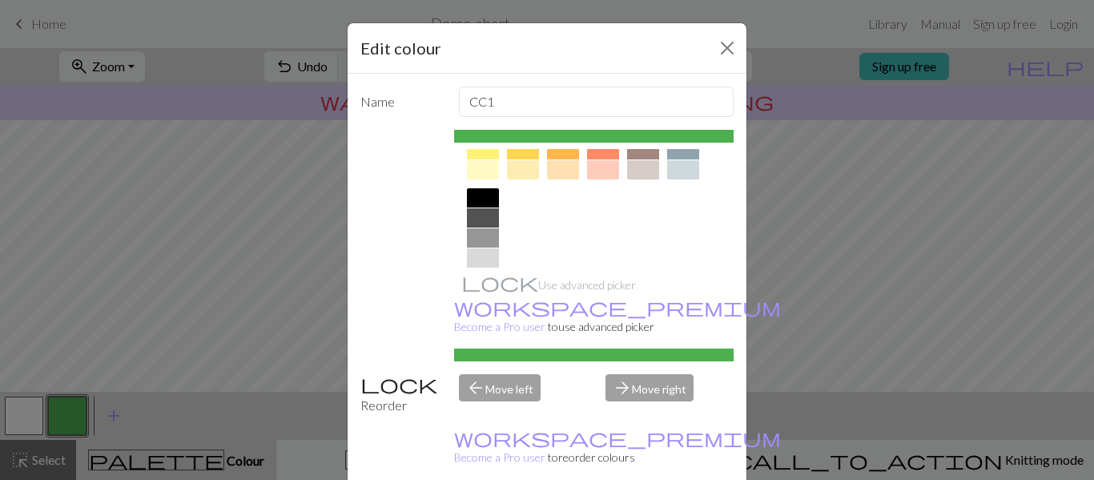
scroll to position [336, 0]
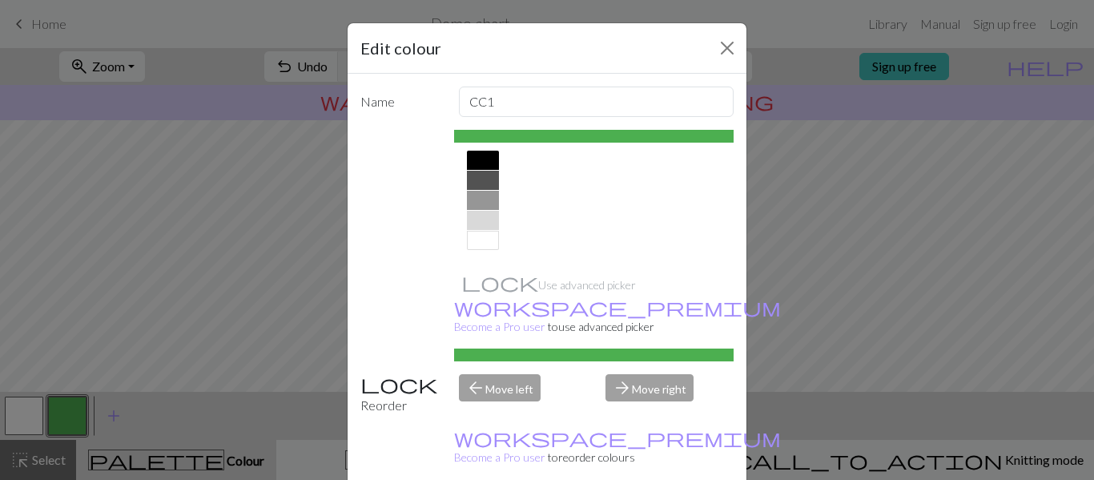
click at [475, 155] on div at bounding box center [483, 160] width 32 height 19
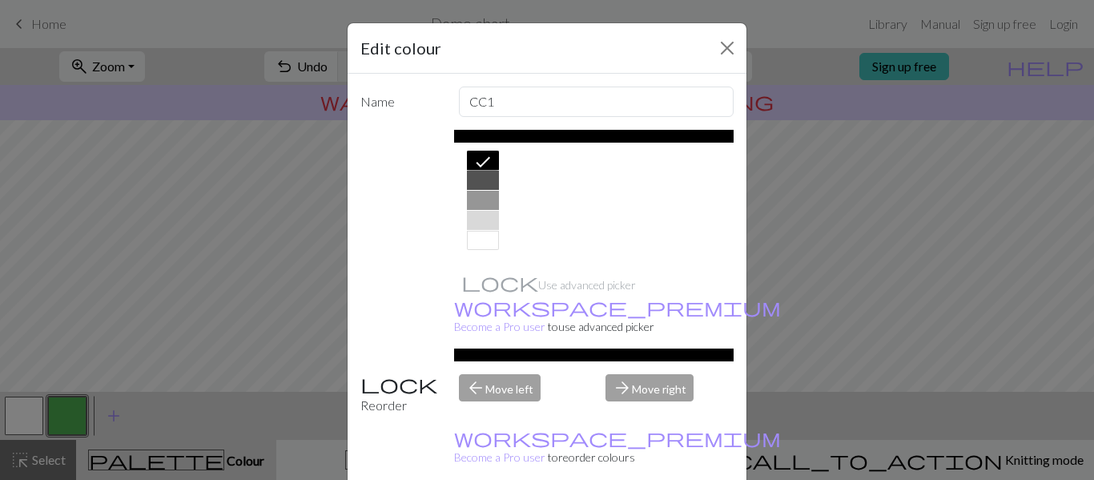
scroll to position [40, 0]
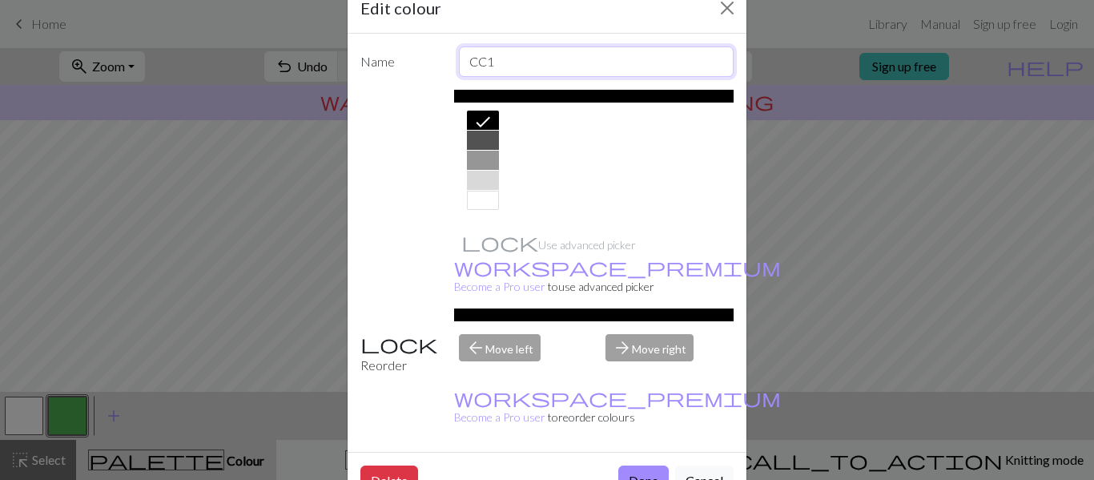
drag, startPoint x: 503, startPoint y: 54, endPoint x: 432, endPoint y: 55, distance: 71.3
click at [432, 55] on div "Name CC1" at bounding box center [547, 61] width 393 height 30
type input "outline"
click at [650, 465] on button "Done" at bounding box center [643, 480] width 50 height 30
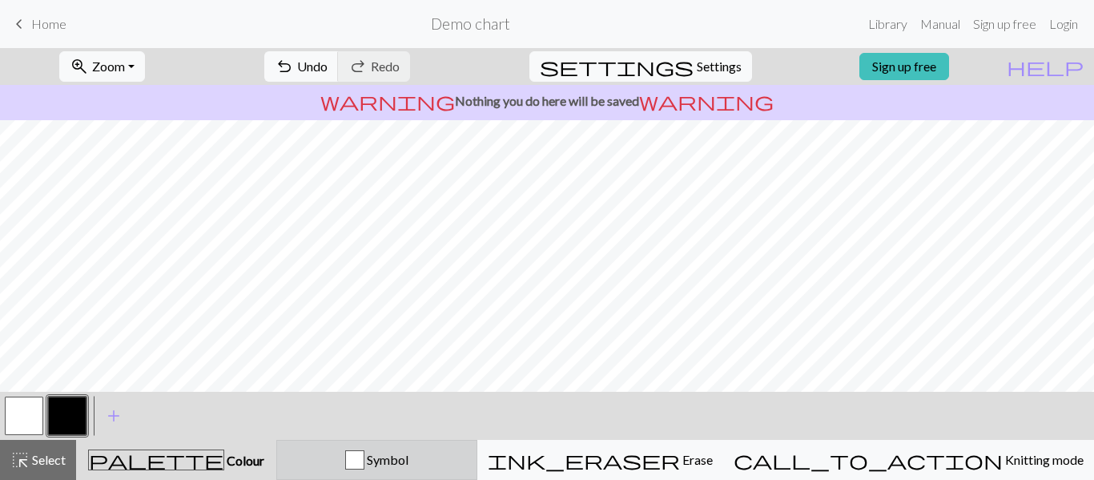
click at [409, 458] on span "Symbol" at bounding box center [386, 459] width 44 height 15
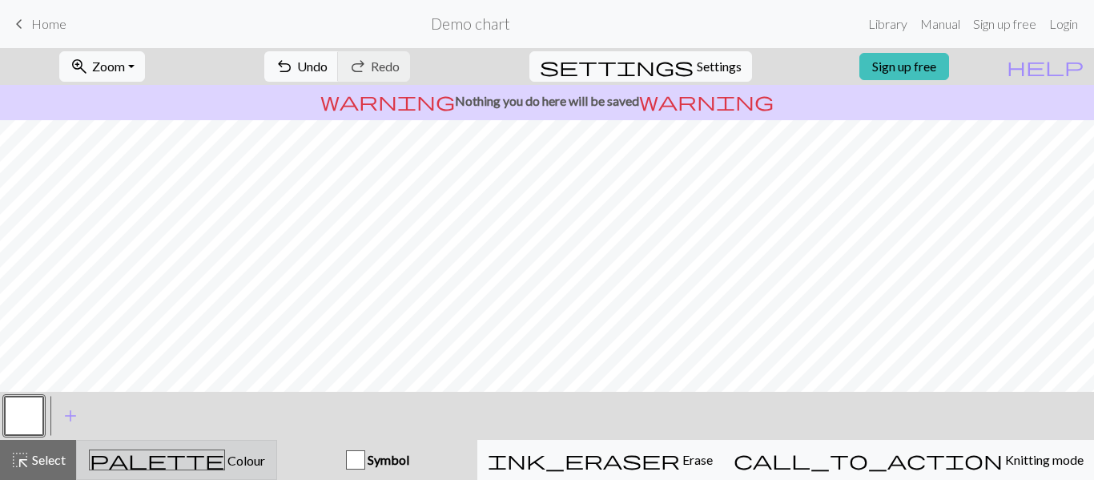
click at [225, 459] on span "Colour" at bounding box center [245, 460] width 40 height 15
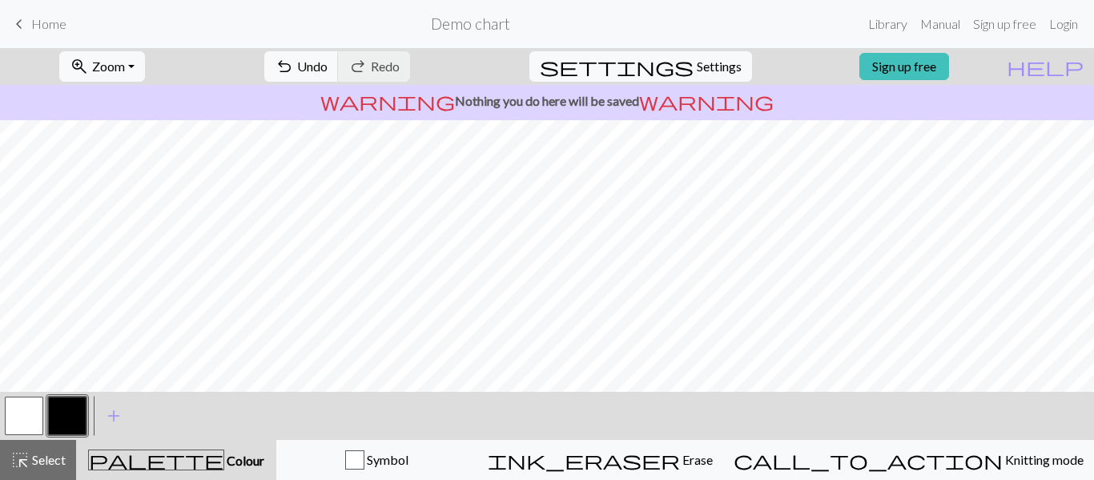
click at [32, 407] on button "button" at bounding box center [24, 416] width 38 height 38
click at [32, 414] on button "button" at bounding box center [24, 416] width 38 height 38
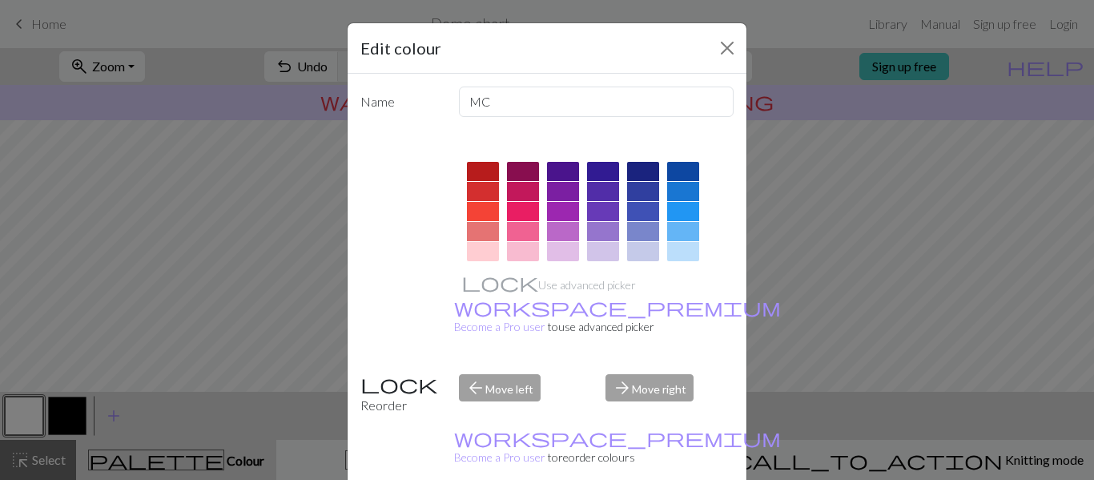
click at [72, 401] on div "Edit colour Name MC Use advanced picker workspace_premium Become a Pro user to …" at bounding box center [547, 240] width 1094 height 480
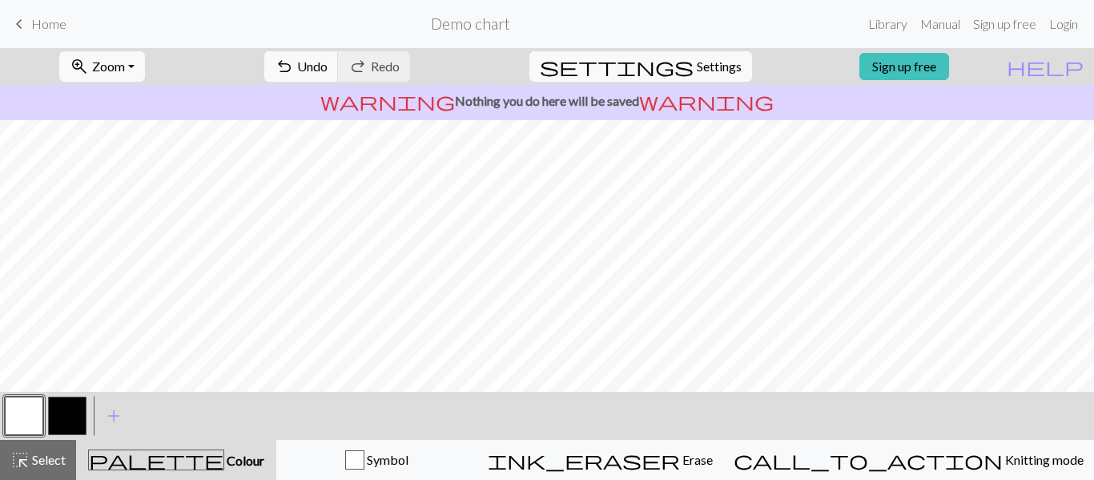
click at [66, 417] on button "button" at bounding box center [67, 416] width 38 height 38
click at [10, 429] on button "button" at bounding box center [24, 416] width 38 height 38
click at [70, 412] on button "button" at bounding box center [67, 416] width 38 height 38
click at [34, 421] on button "button" at bounding box center [24, 416] width 38 height 38
click at [74, 397] on button "button" at bounding box center [67, 416] width 38 height 38
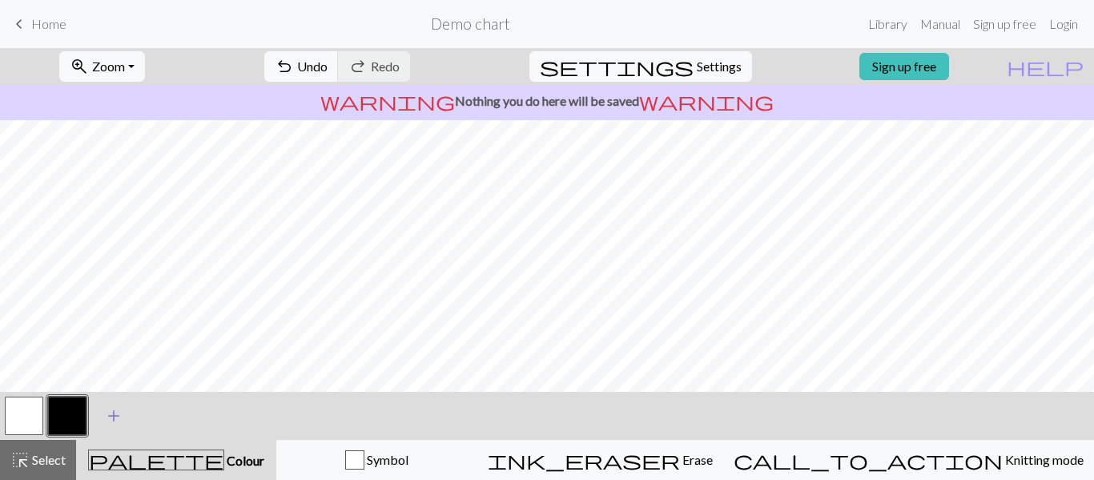
click at [108, 409] on span "add" at bounding box center [113, 416] width 19 height 22
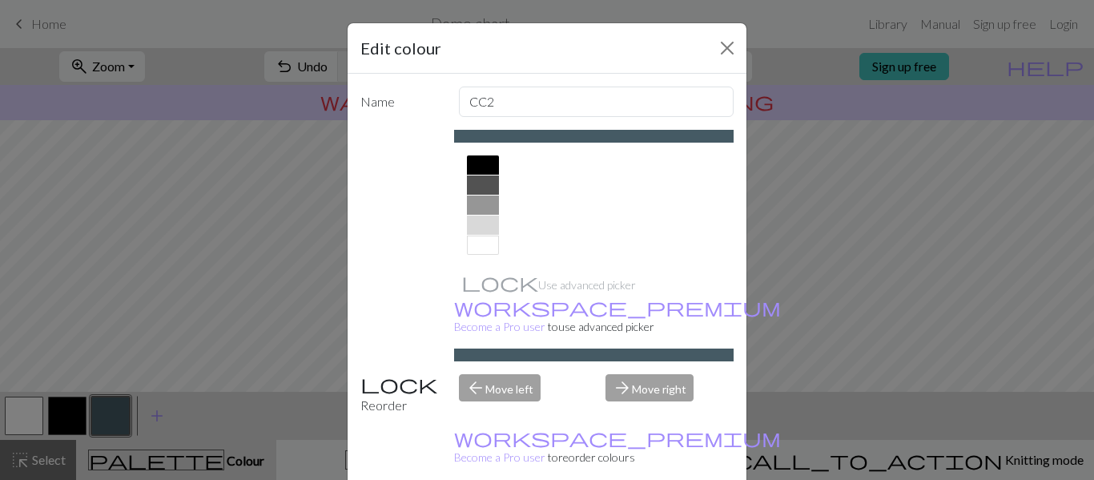
scroll to position [209, 0]
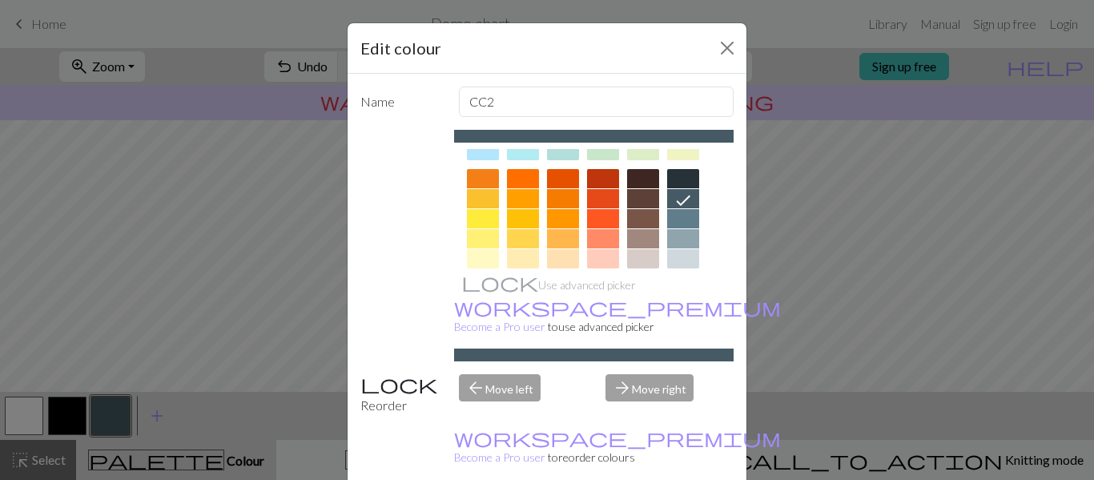
click at [488, 219] on div at bounding box center [483, 218] width 32 height 19
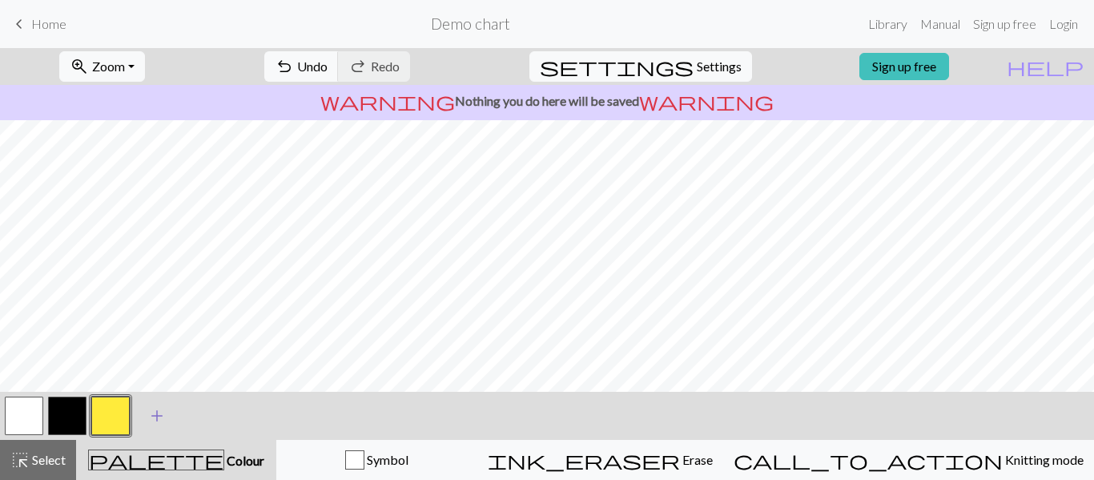
click at [160, 408] on span "add" at bounding box center [156, 416] width 19 height 22
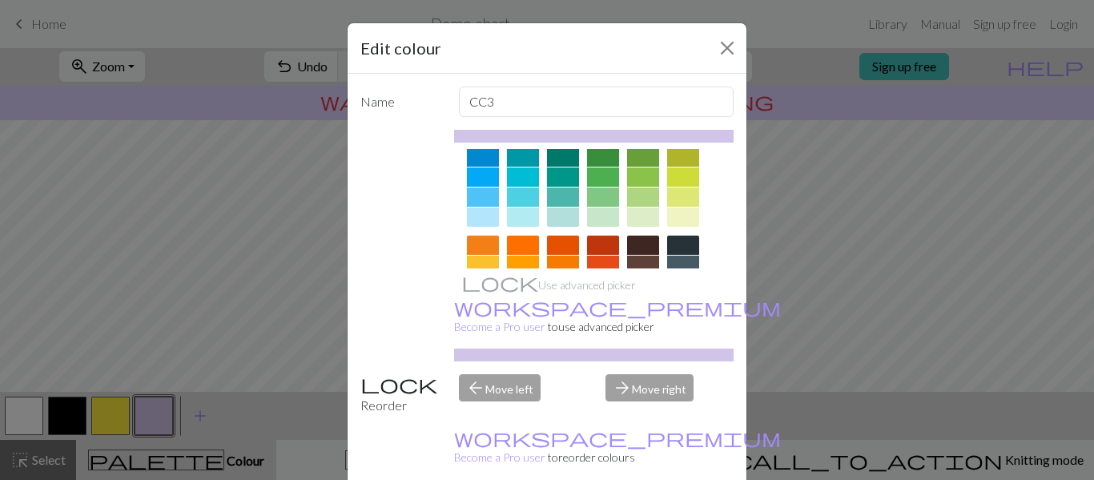
scroll to position [140, 0]
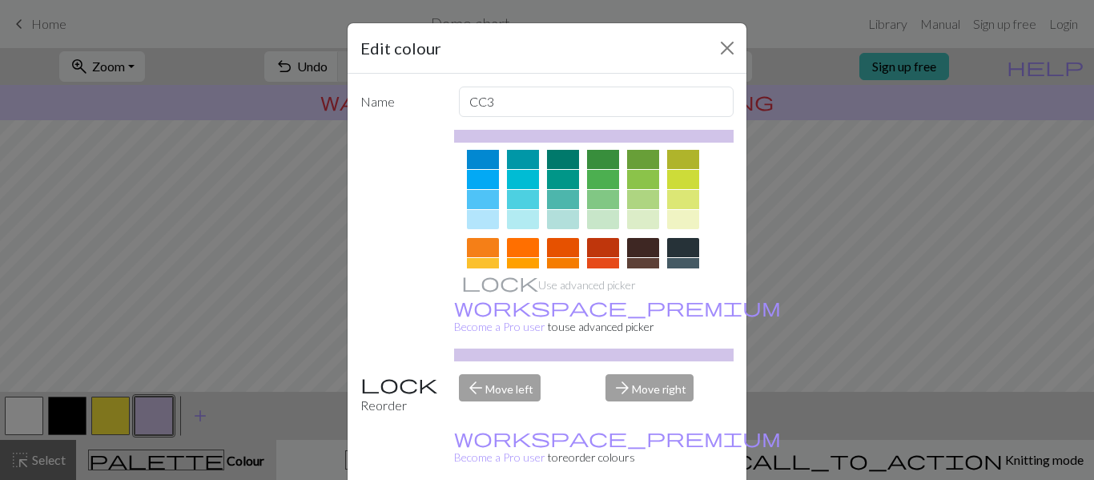
click at [598, 168] on div at bounding box center [603, 159] width 32 height 19
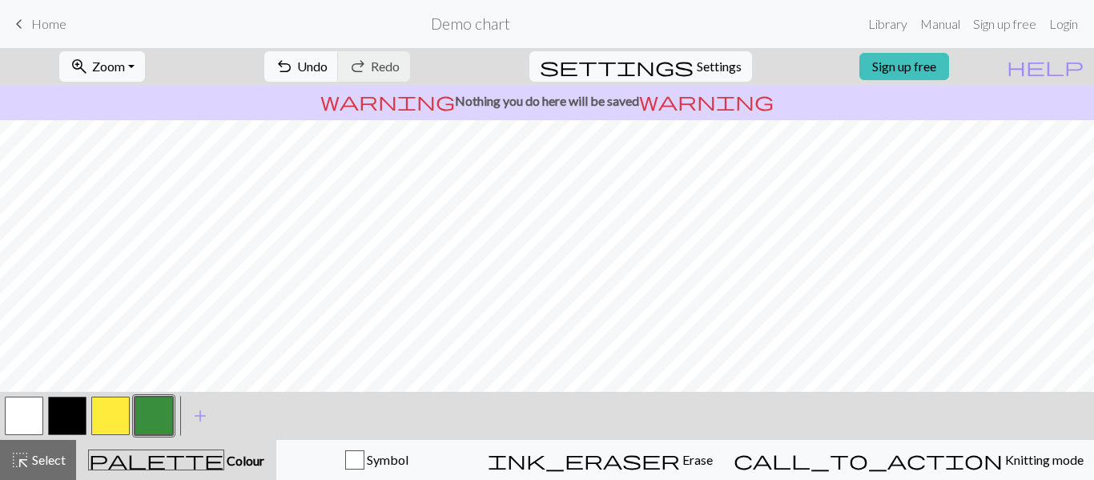
click at [32, 415] on button "button" at bounding box center [24, 416] width 38 height 38
click at [115, 416] on button "button" at bounding box center [110, 416] width 38 height 38
click at [360, 105] on p "warning Nothing you do here will be saved warning" at bounding box center [546, 100] width 1081 height 19
click at [546, 103] on p "warning Nothing you do here will be saved warning" at bounding box center [546, 100] width 1081 height 19
click at [697, 72] on span "Settings" at bounding box center [719, 66] width 45 height 19
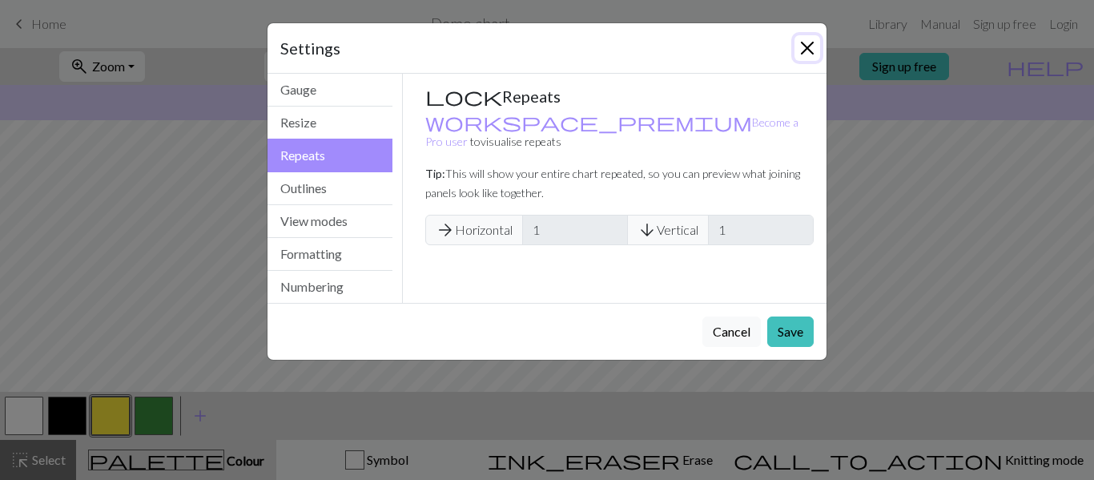
click at [807, 46] on button "Close" at bounding box center [808, 48] width 26 height 26
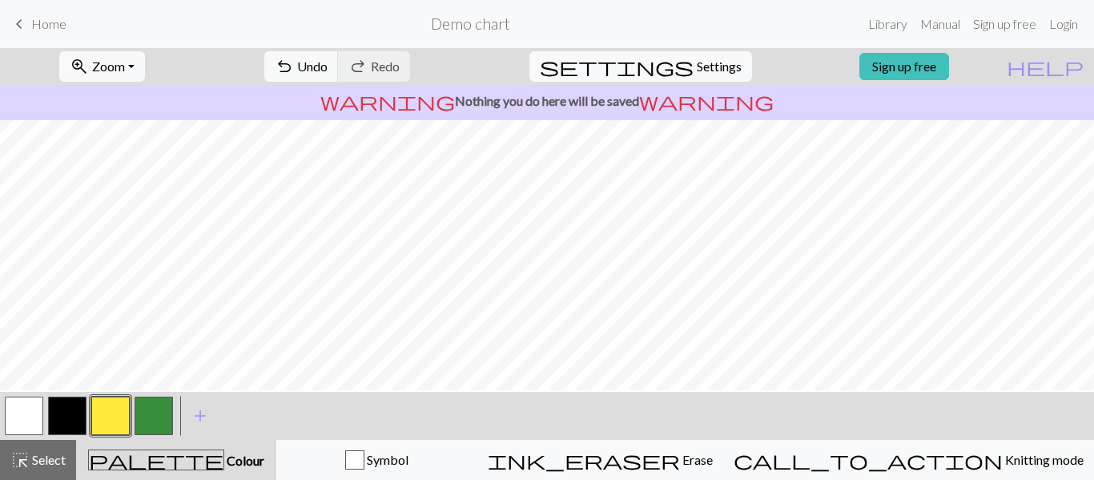
scroll to position [79, 0]
click at [34, 410] on button "button" at bounding box center [24, 416] width 38 height 38
click at [155, 420] on button "button" at bounding box center [154, 416] width 38 height 38
click at [155, 419] on button "button" at bounding box center [154, 416] width 38 height 38
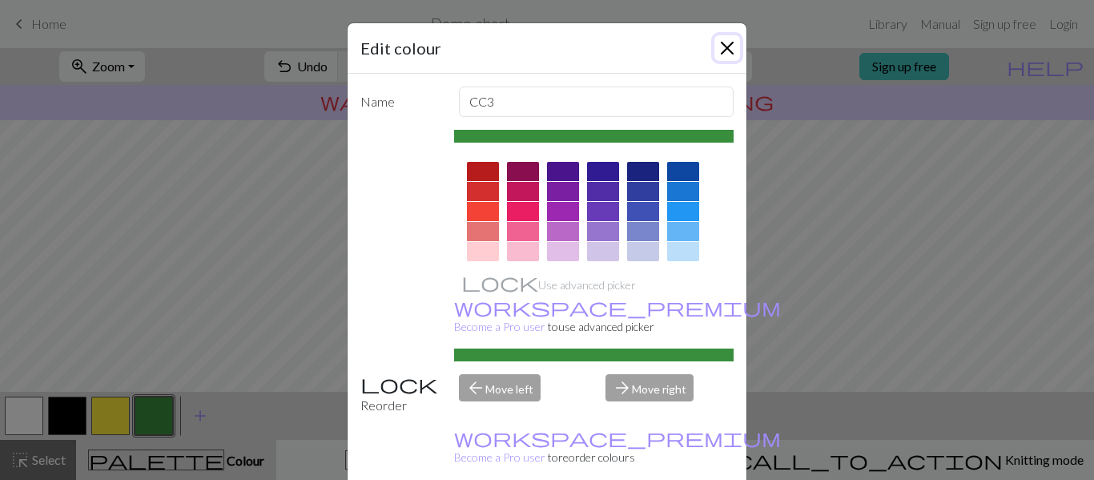
click at [723, 57] on button "Close" at bounding box center [728, 48] width 26 height 26
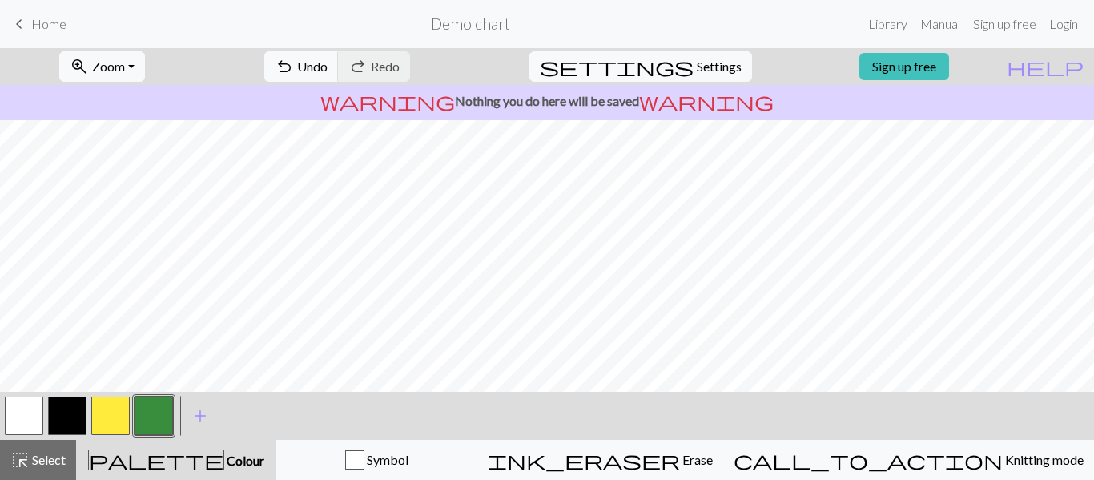
click at [158, 417] on button "button" at bounding box center [154, 416] width 38 height 38
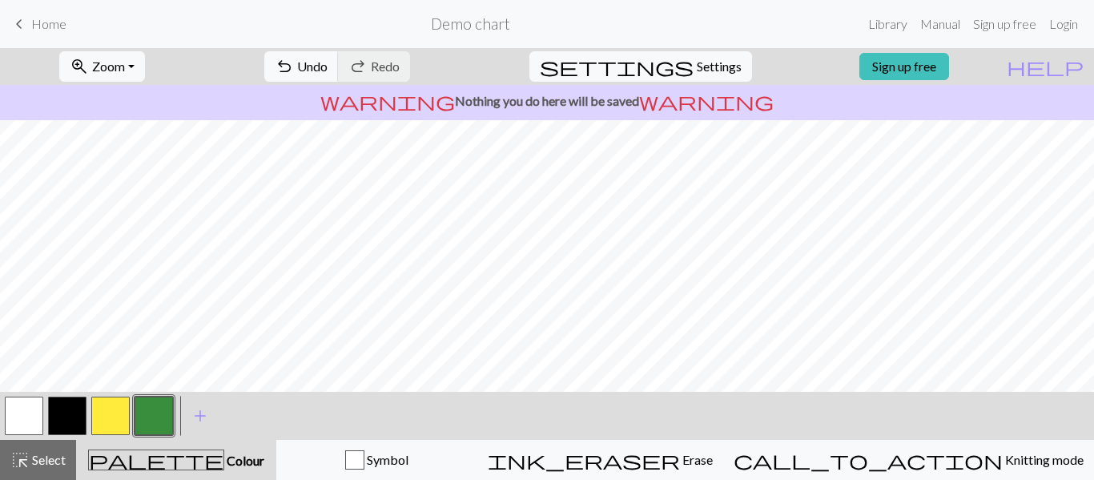
click at [34, 408] on button "button" at bounding box center [24, 416] width 38 height 38
click at [98, 422] on button "button" at bounding box center [110, 416] width 38 height 38
click at [143, 417] on button "button" at bounding box center [154, 416] width 38 height 38
click at [70, 409] on button "button" at bounding box center [67, 416] width 38 height 38
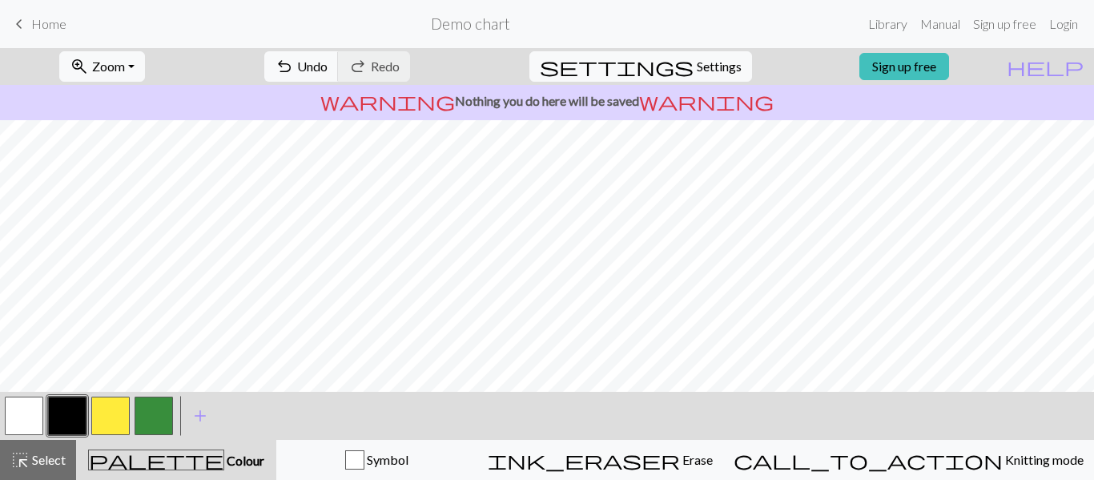
click at [46, 417] on div at bounding box center [67, 415] width 43 height 43
click at [26, 413] on button "button" at bounding box center [24, 416] width 38 height 38
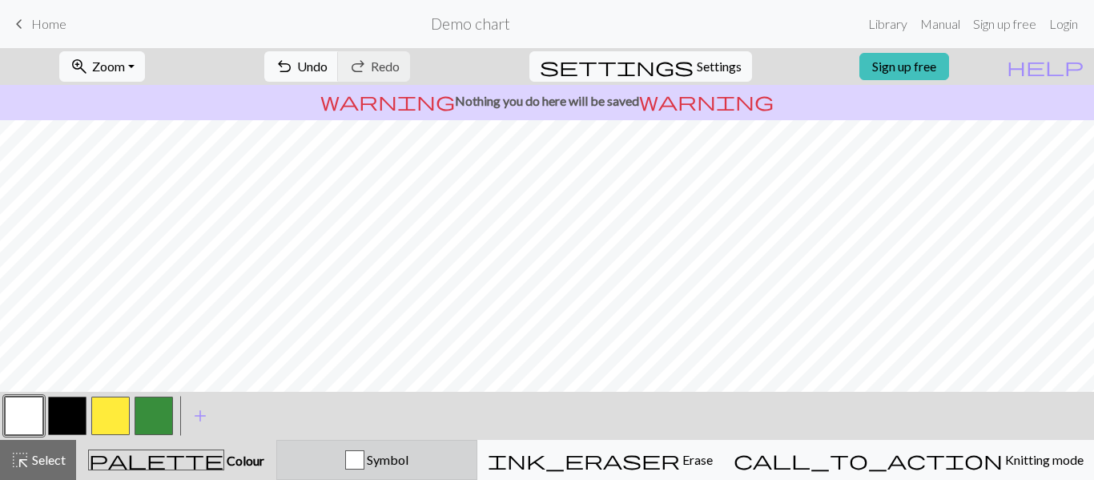
click at [420, 464] on div "Symbol" at bounding box center [377, 459] width 180 height 19
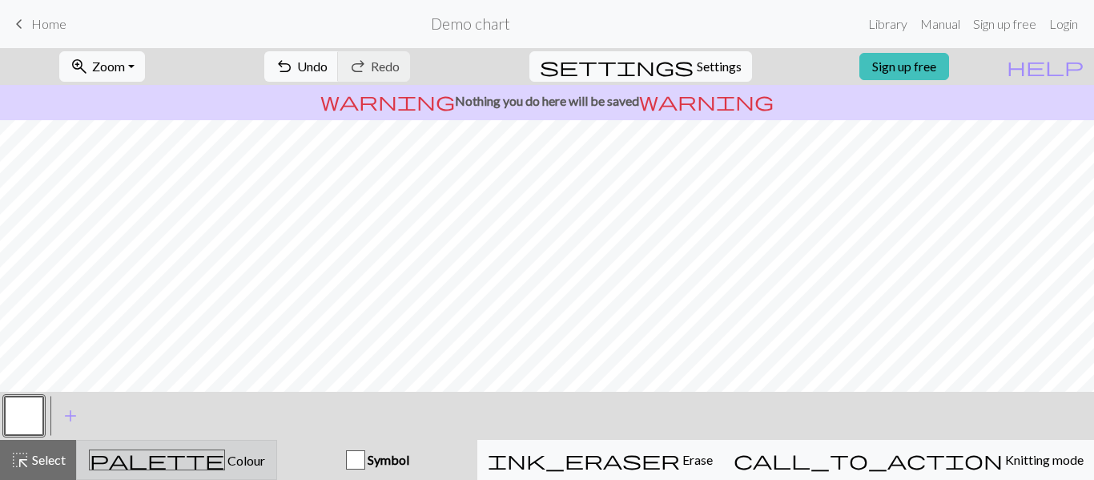
click at [248, 446] on button "palette Colour Colour" at bounding box center [176, 460] width 201 height 40
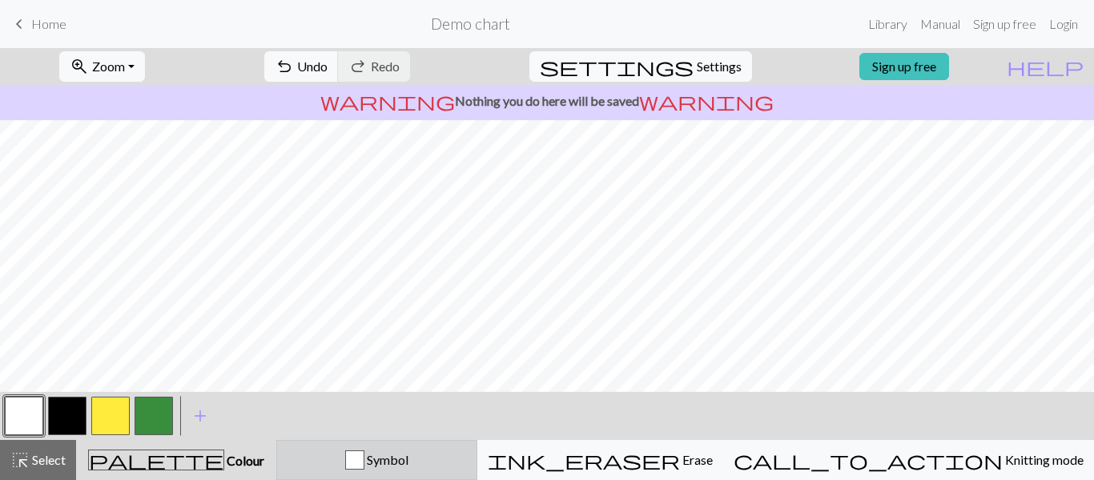
click at [364, 465] on div "button" at bounding box center [354, 459] width 19 height 19
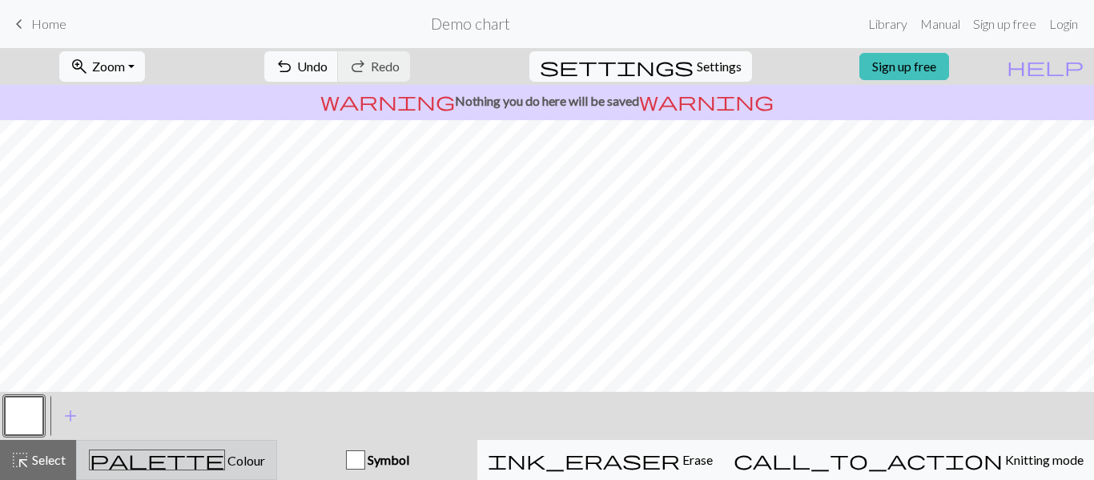
click at [225, 460] on span "Colour" at bounding box center [245, 460] width 40 height 15
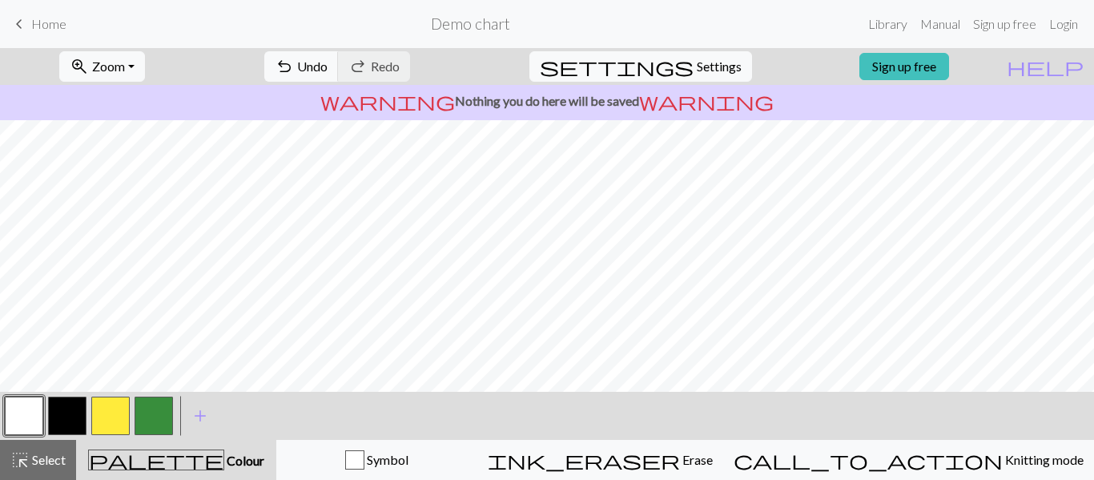
click at [62, 420] on button "button" at bounding box center [67, 416] width 38 height 38
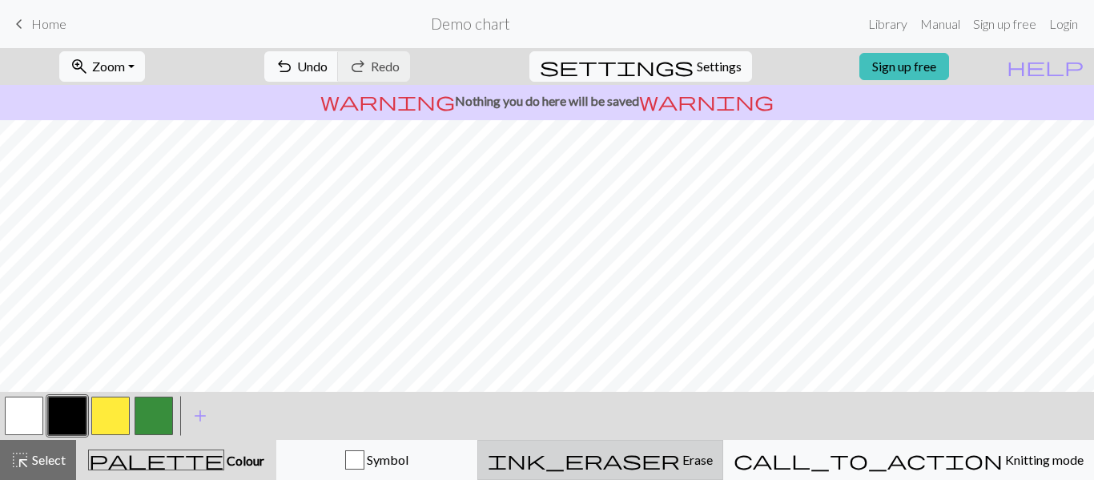
click at [680, 449] on span "ink_eraser" at bounding box center [584, 460] width 192 height 22
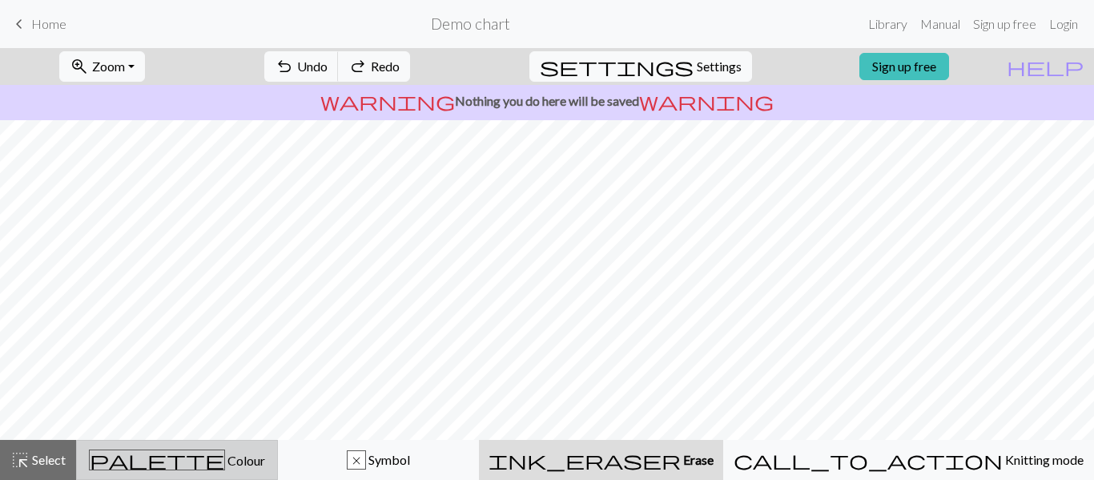
click at [237, 472] on button "palette Colour Colour" at bounding box center [177, 460] width 202 height 40
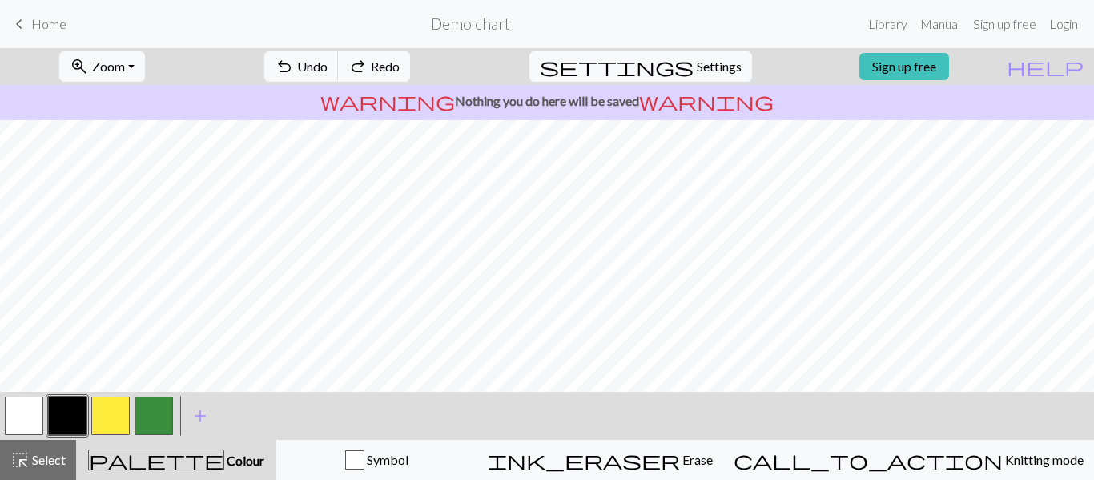
click at [72, 404] on button "button" at bounding box center [67, 416] width 38 height 38
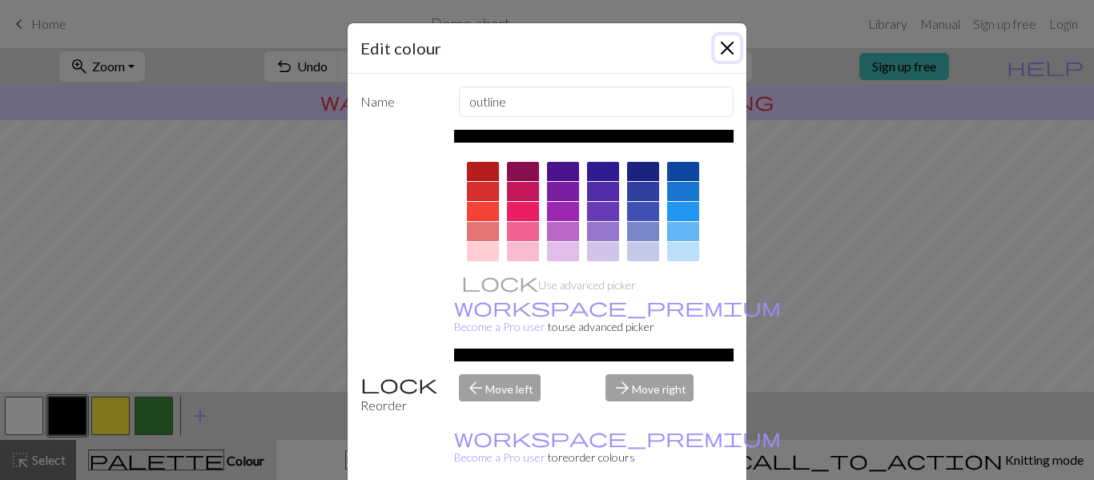
click at [731, 54] on button "Close" at bounding box center [728, 48] width 26 height 26
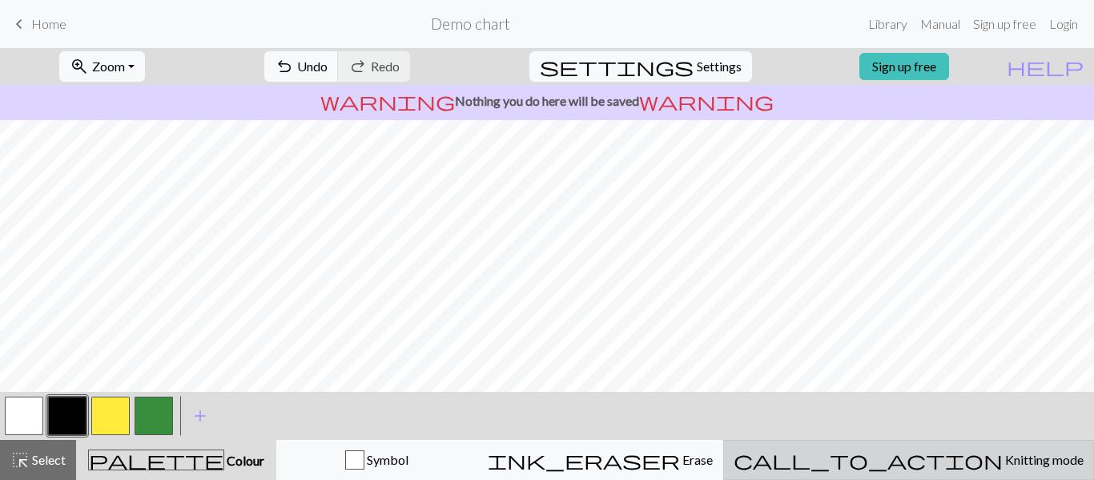
click at [1017, 479] on button "call_to_action Knitting mode Knitting mode" at bounding box center [908, 460] width 371 height 40
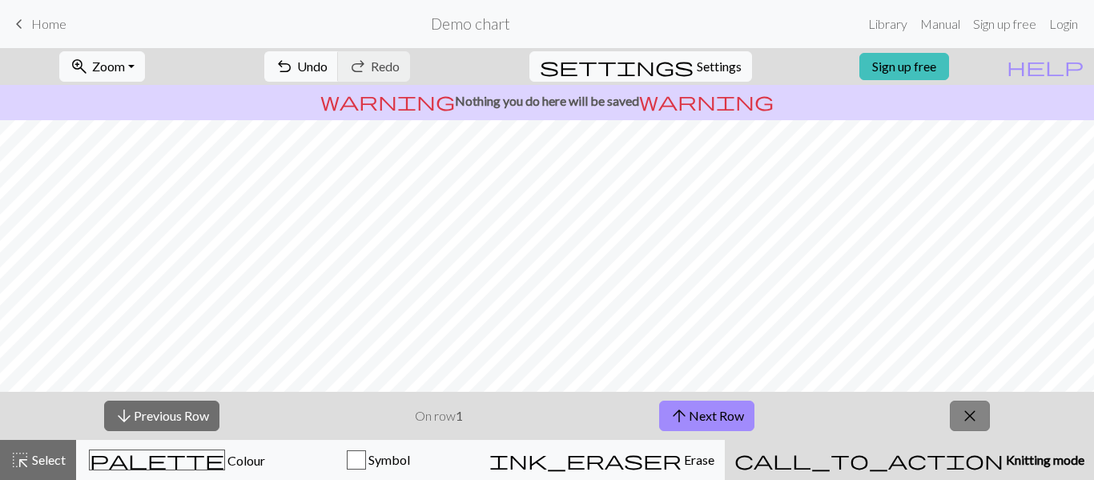
click at [977, 411] on span "close" at bounding box center [969, 416] width 19 height 22
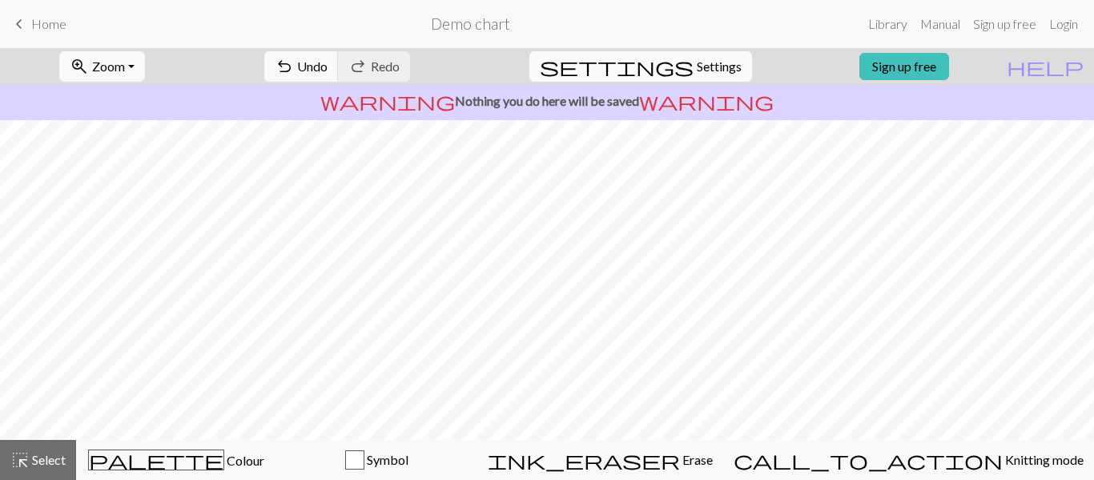
click at [710, 64] on span "Settings" at bounding box center [719, 66] width 45 height 19
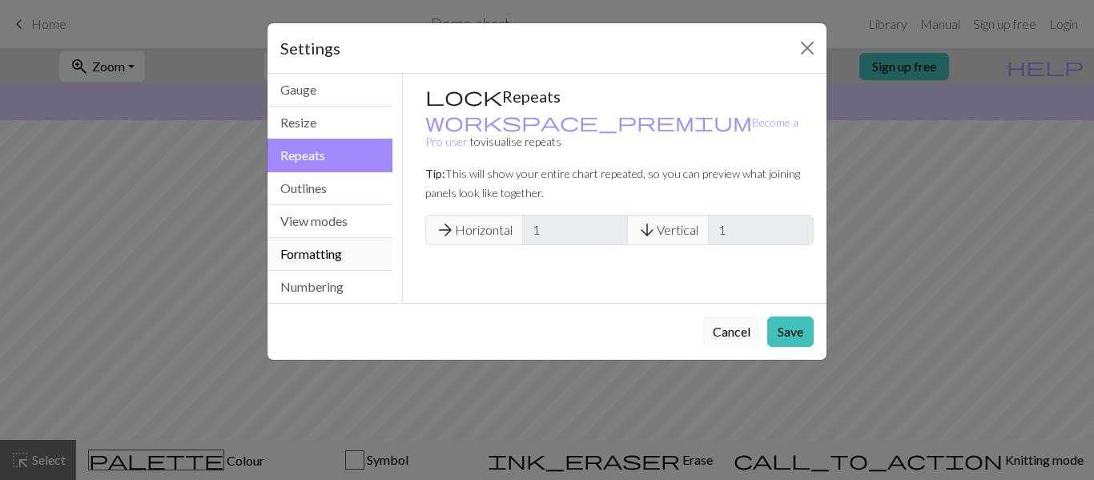
click at [304, 249] on button "Formatting" at bounding box center [330, 254] width 125 height 33
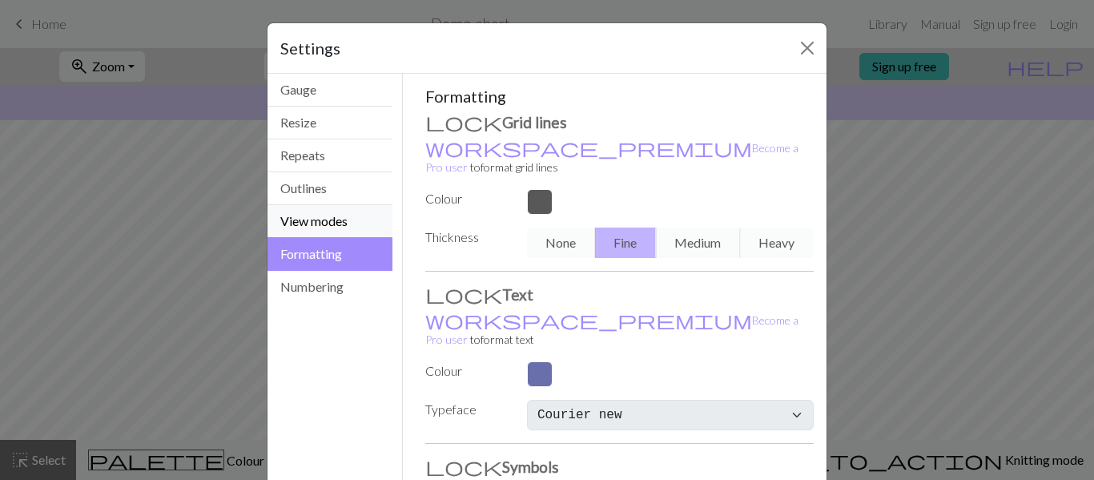
click at [296, 217] on button "View modes" at bounding box center [330, 221] width 125 height 33
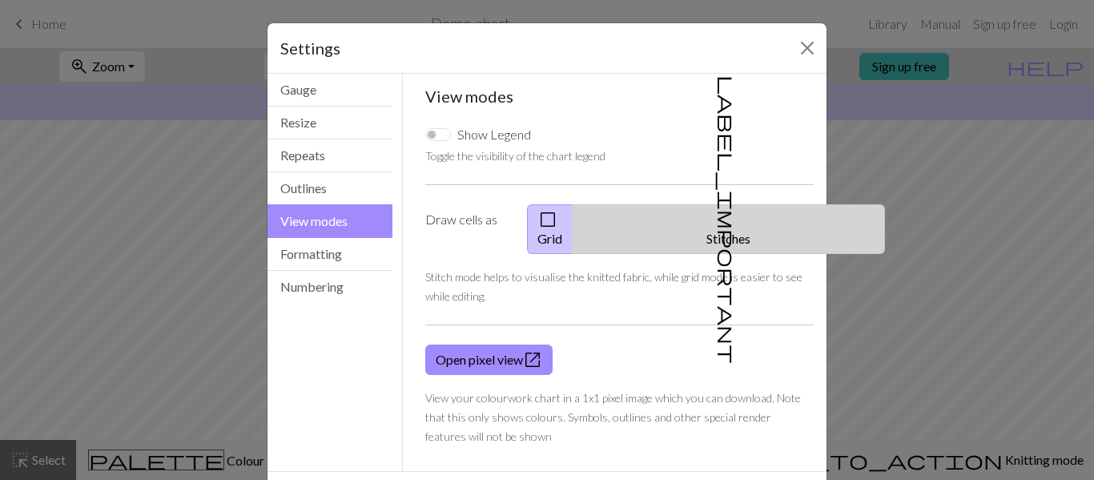
click at [741, 204] on button "label_important Stitches" at bounding box center [729, 229] width 312 height 50
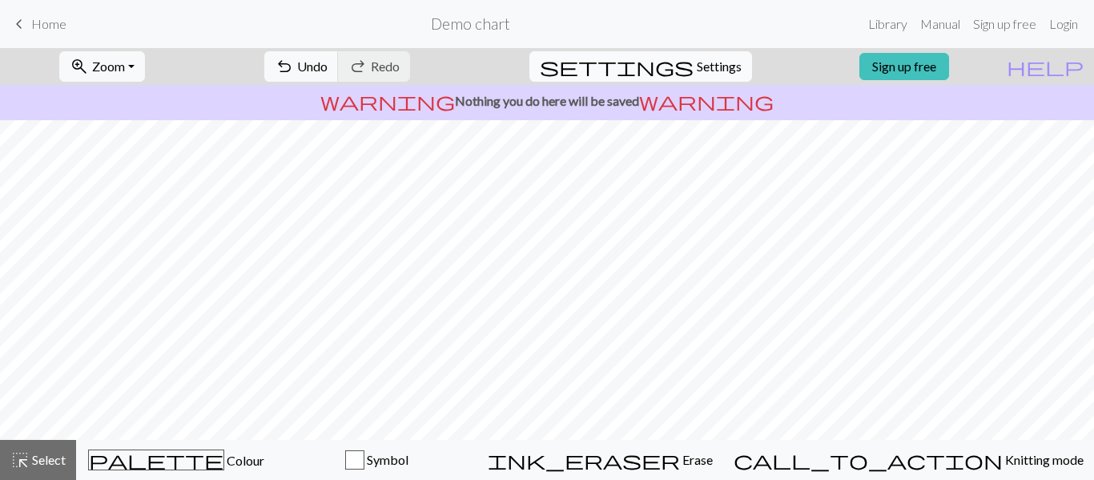
click at [658, 67] on span "settings" at bounding box center [617, 66] width 154 height 22
select select "flat"
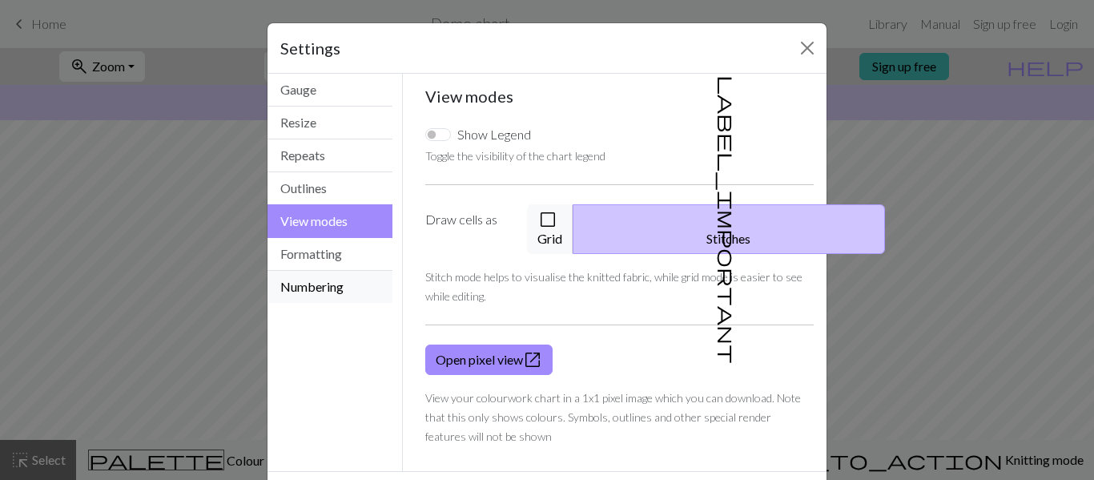
click at [325, 274] on button "Numbering" at bounding box center [330, 287] width 125 height 32
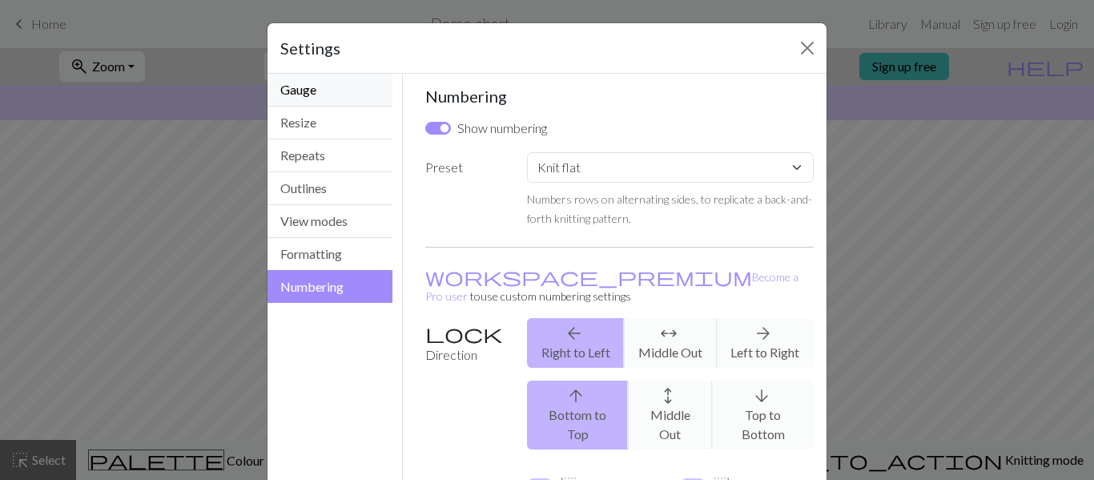
click at [315, 97] on button "Gauge" at bounding box center [330, 90] width 125 height 33
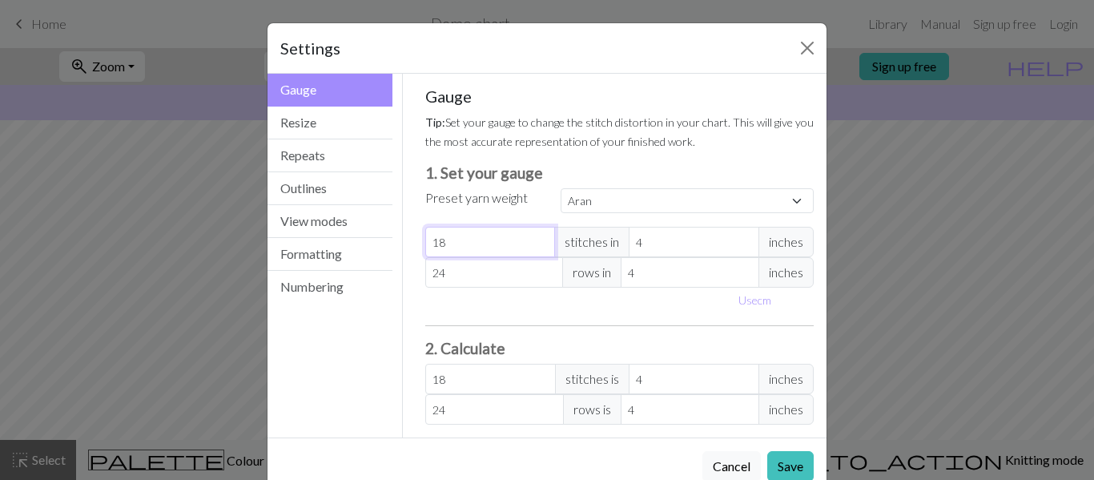
click at [493, 245] on input "18" at bounding box center [490, 242] width 131 height 30
click at [802, 458] on button "Save" at bounding box center [790, 466] width 46 height 30
